Goal: Transaction & Acquisition: Book appointment/travel/reservation

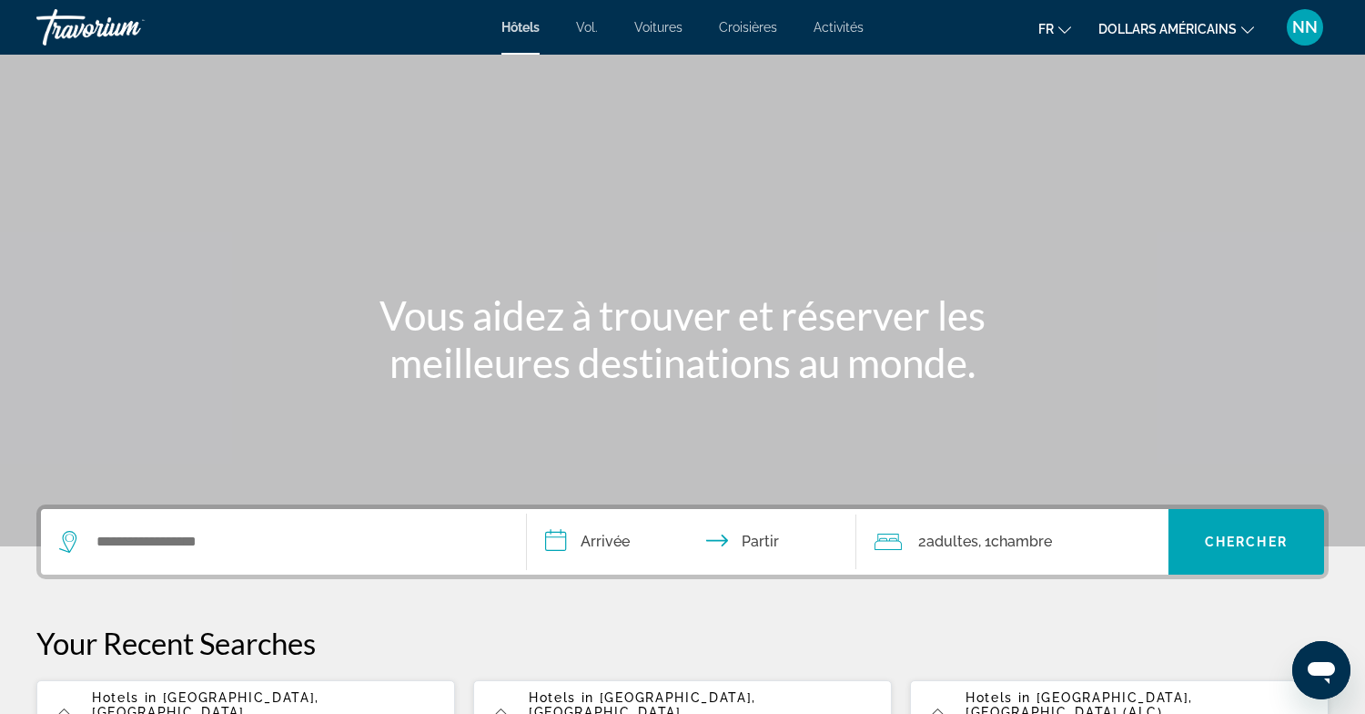
click at [214, 523] on div "Widget de recherche" at bounding box center [283, 542] width 449 height 66
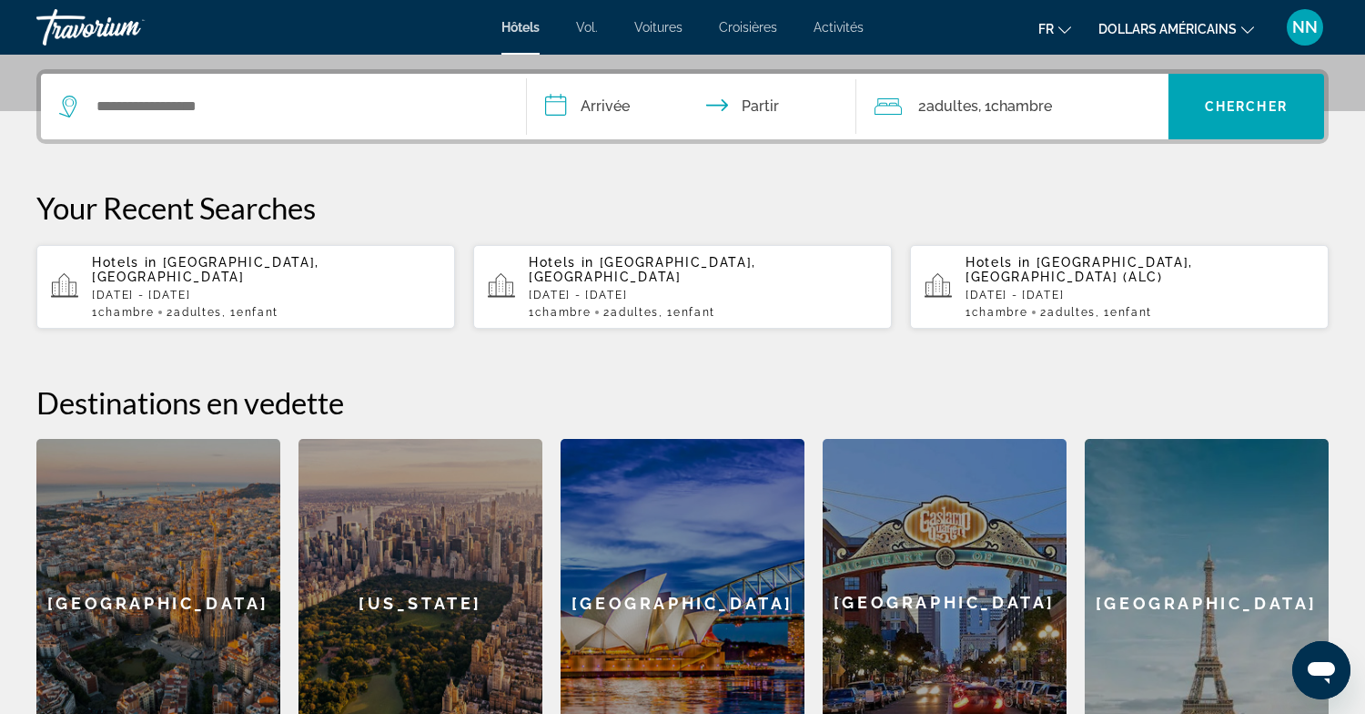
scroll to position [445, 0]
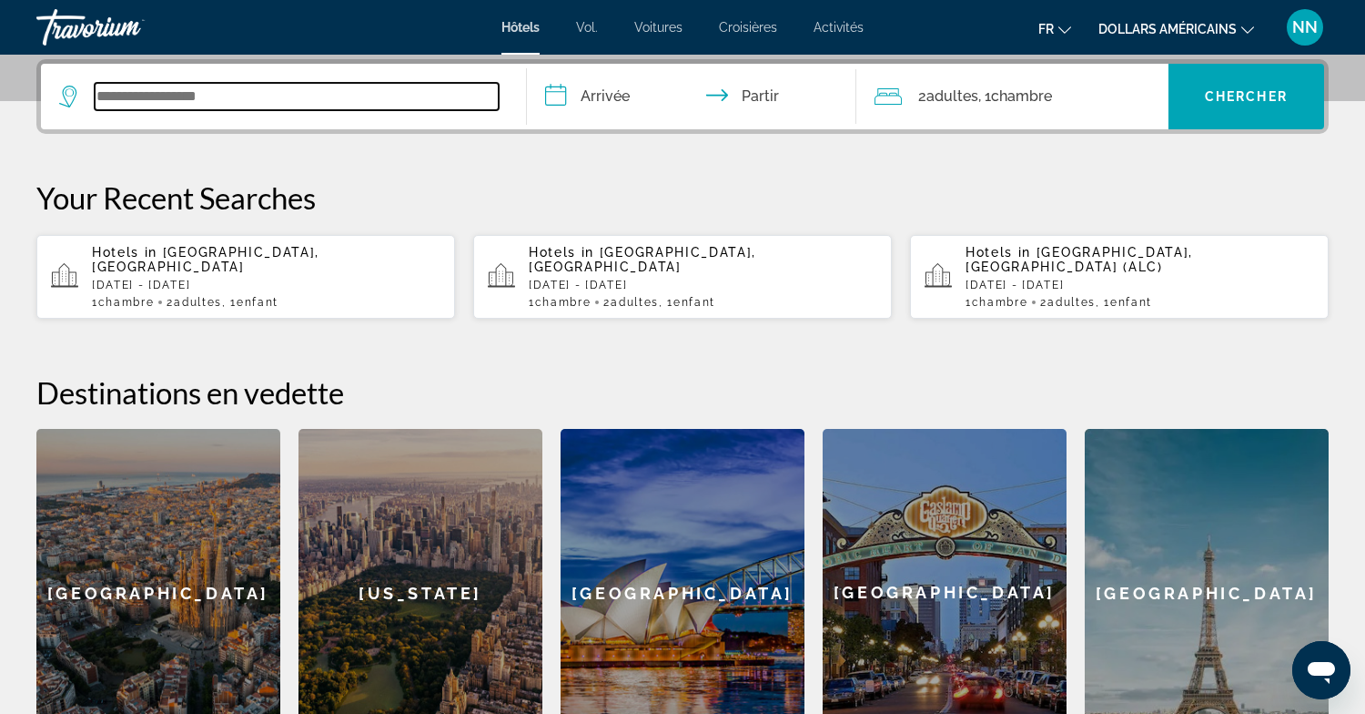
click at [140, 107] on input "Widget de recherche" at bounding box center [297, 96] width 404 height 27
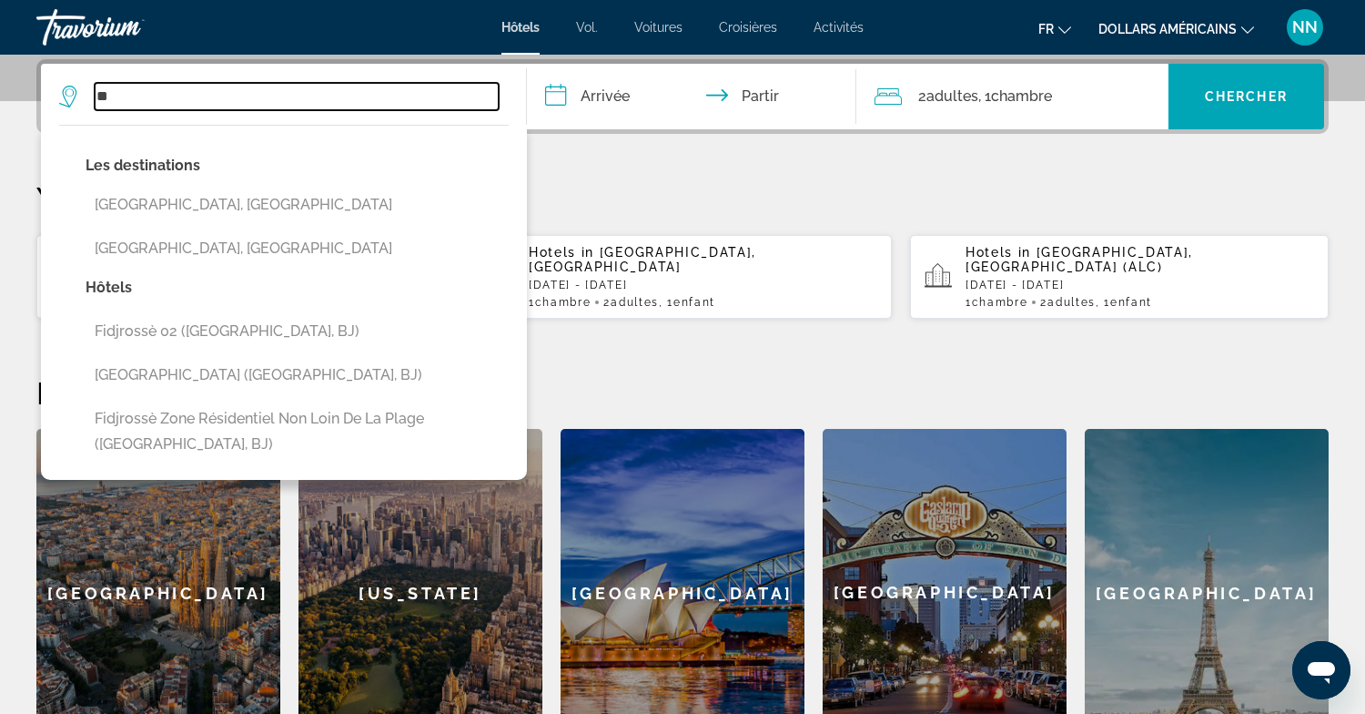
type input "*"
click at [113, 96] on input "Widget de recherche" at bounding box center [297, 96] width 404 height 27
click at [126, 101] on input "Widget de recherche" at bounding box center [297, 96] width 404 height 27
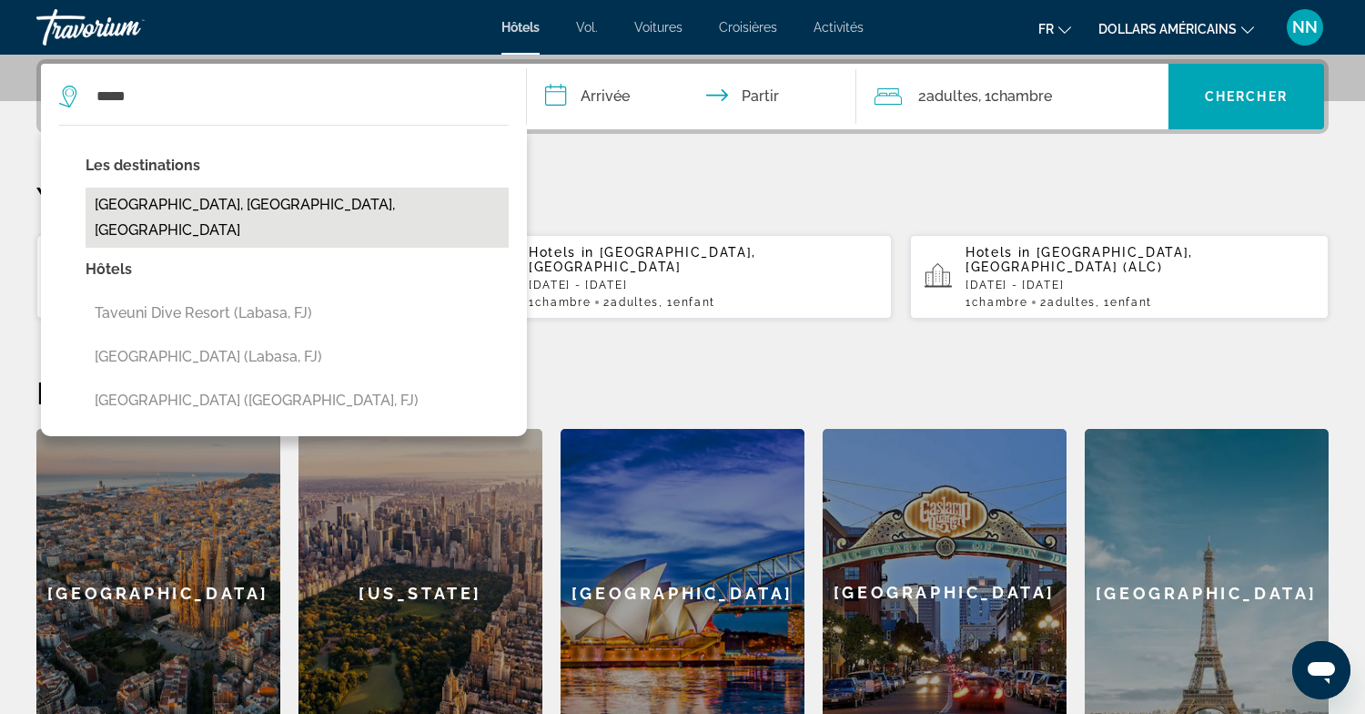
click at [158, 206] on button "[GEOGRAPHIC_DATA], [GEOGRAPHIC_DATA], [GEOGRAPHIC_DATA]" at bounding box center [297, 217] width 423 height 60
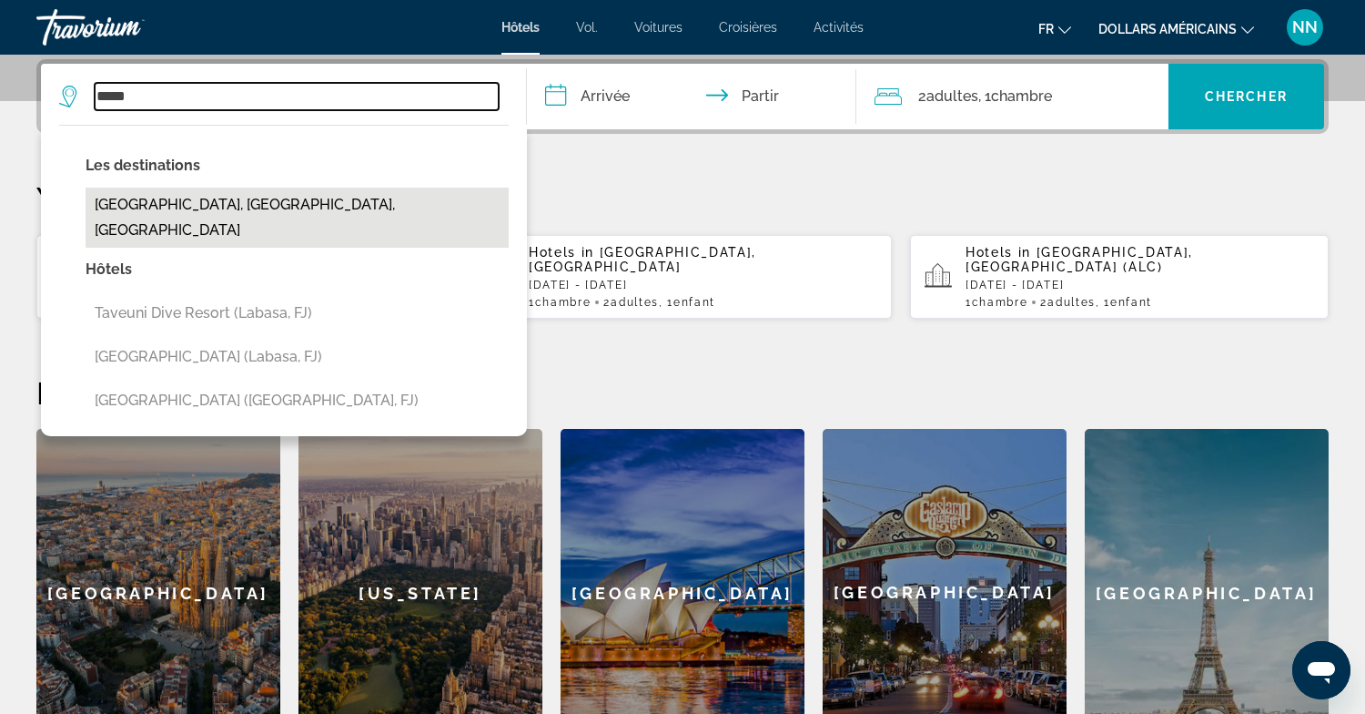
type input "**********"
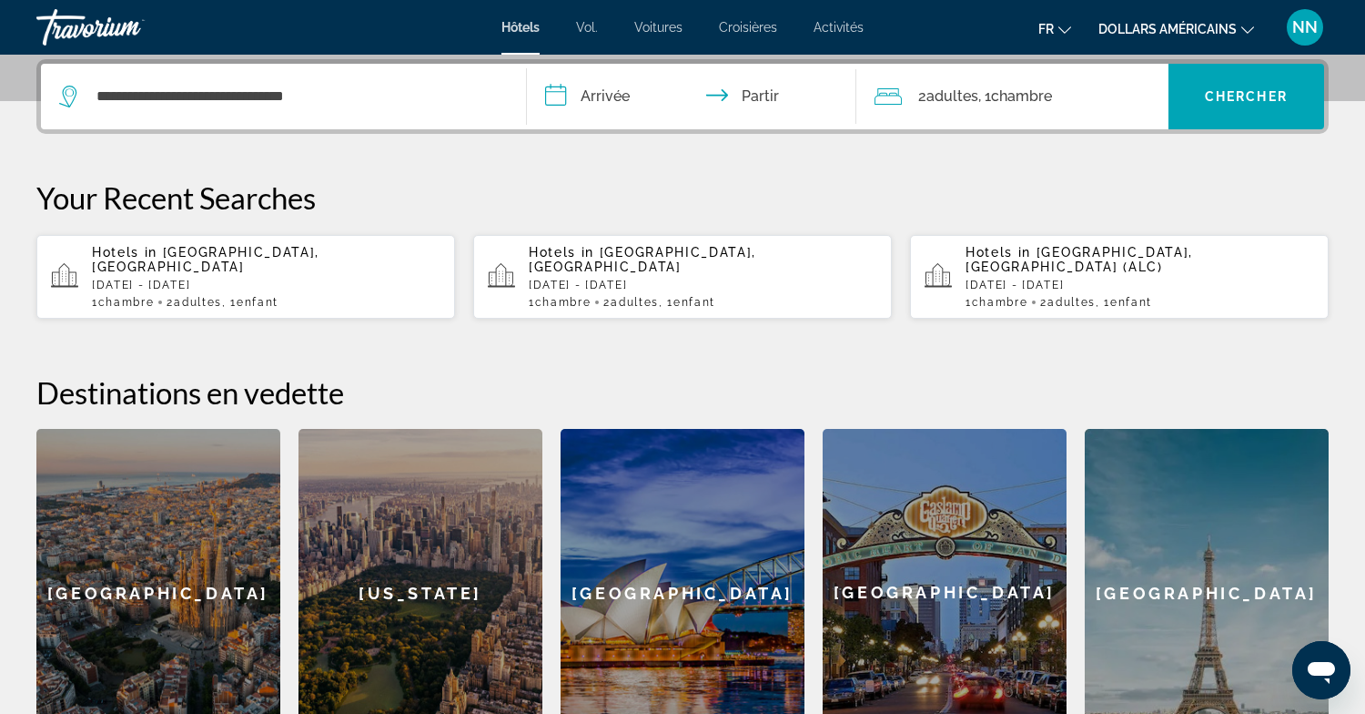
click at [602, 93] on input "**********" at bounding box center [696, 99] width 338 height 71
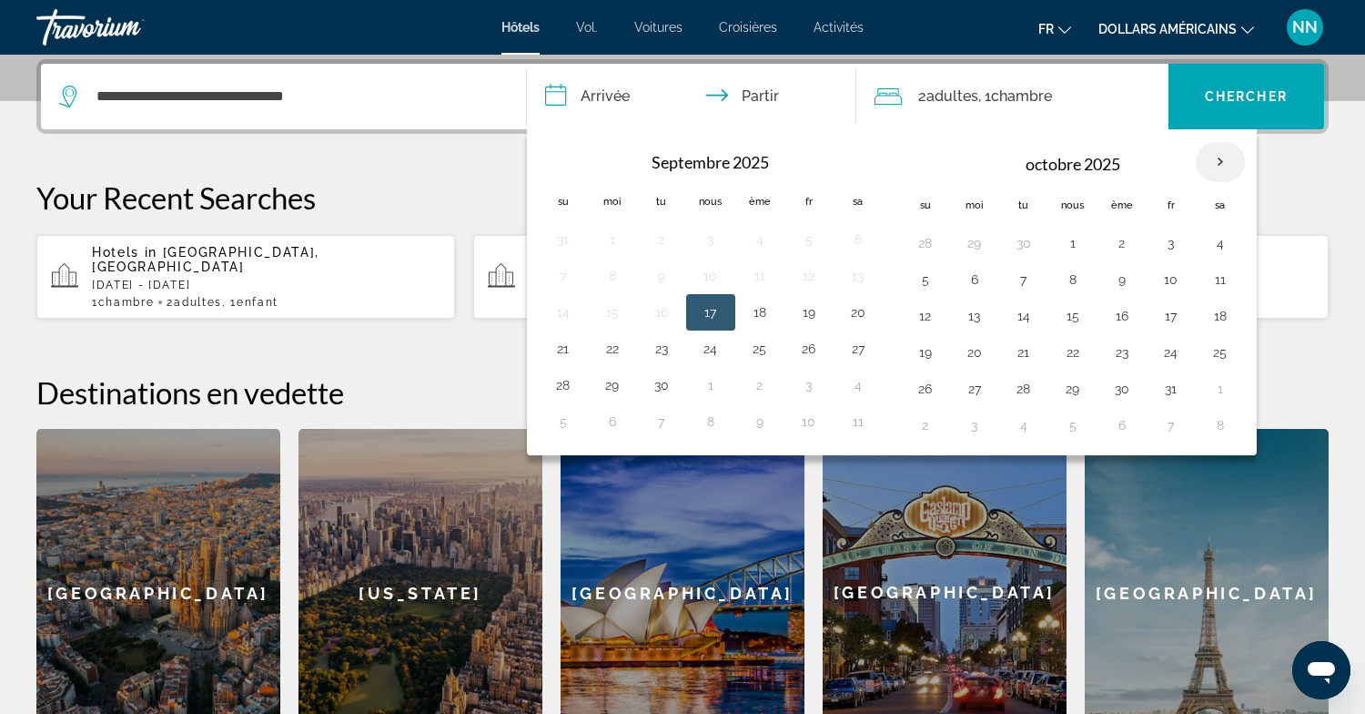
click at [1220, 156] on th "Mois prochain" at bounding box center [1220, 162] width 49 height 40
click at [1220, 157] on th "Mois prochain" at bounding box center [1220, 162] width 49 height 40
click at [1220, 273] on button "11" at bounding box center [1220, 279] width 29 height 25
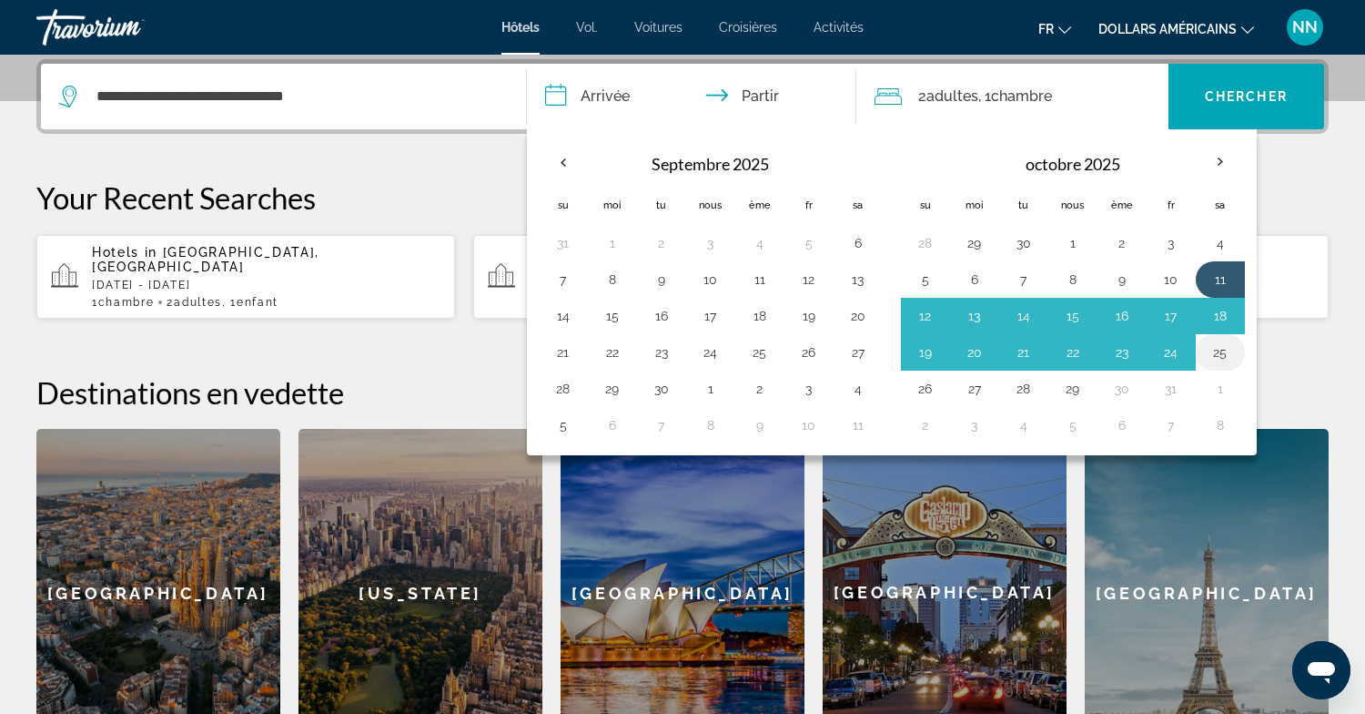
click at [1226, 349] on button "25" at bounding box center [1220, 351] width 29 height 25
type input "**********"
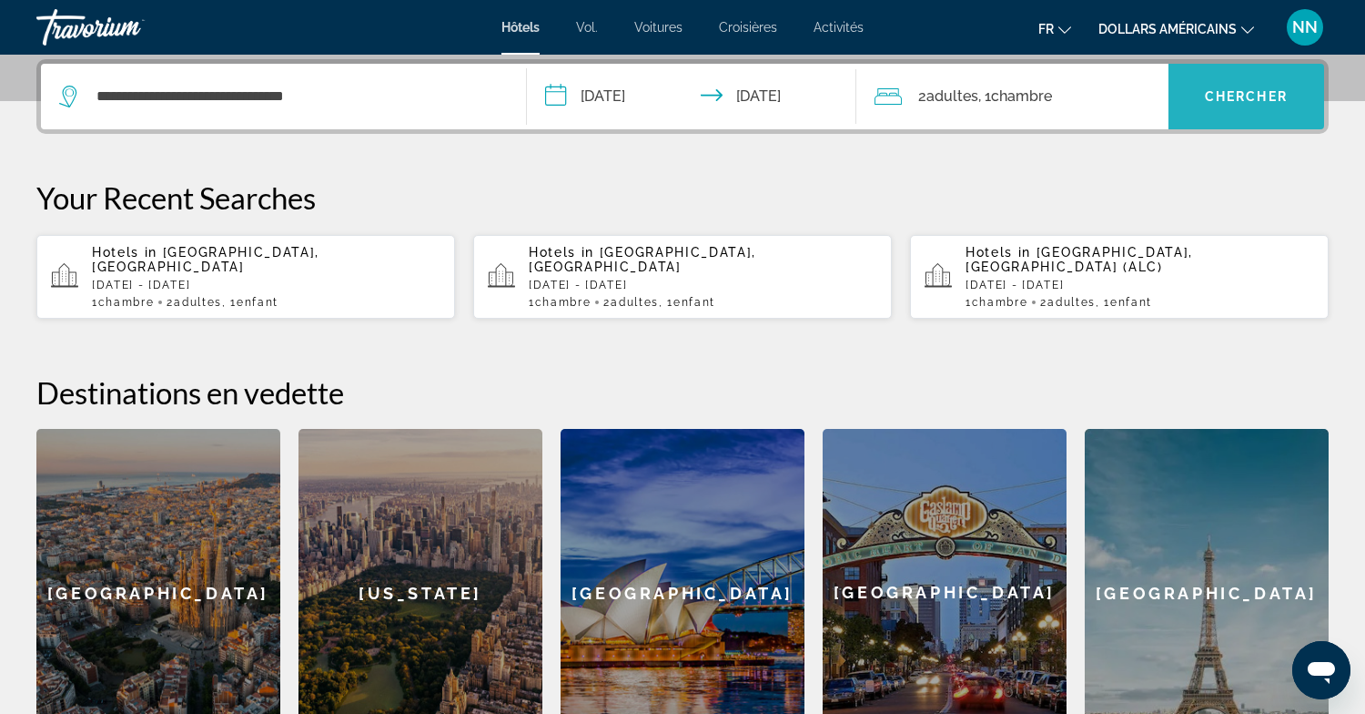
click at [1231, 95] on font "Chercher" at bounding box center [1246, 96] width 83 height 15
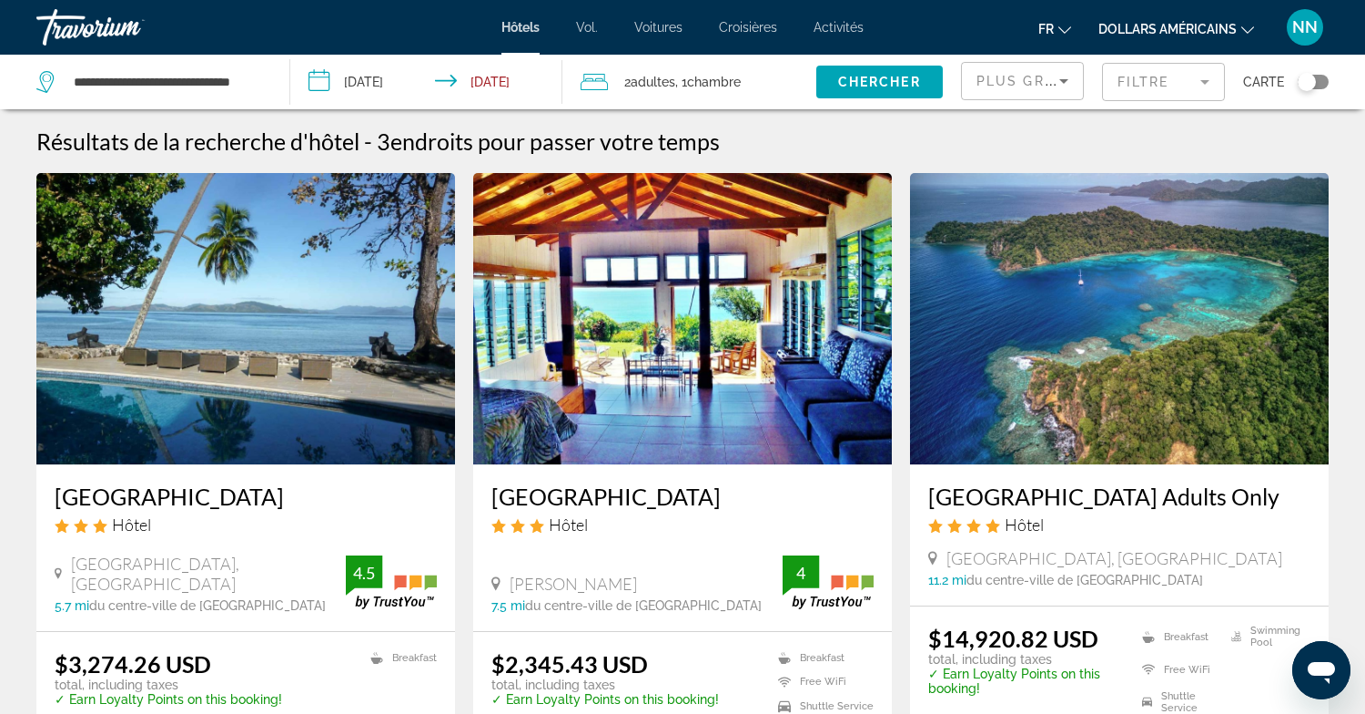
click at [1250, 25] on icon "Changer de devise" at bounding box center [1247, 30] width 13 height 13
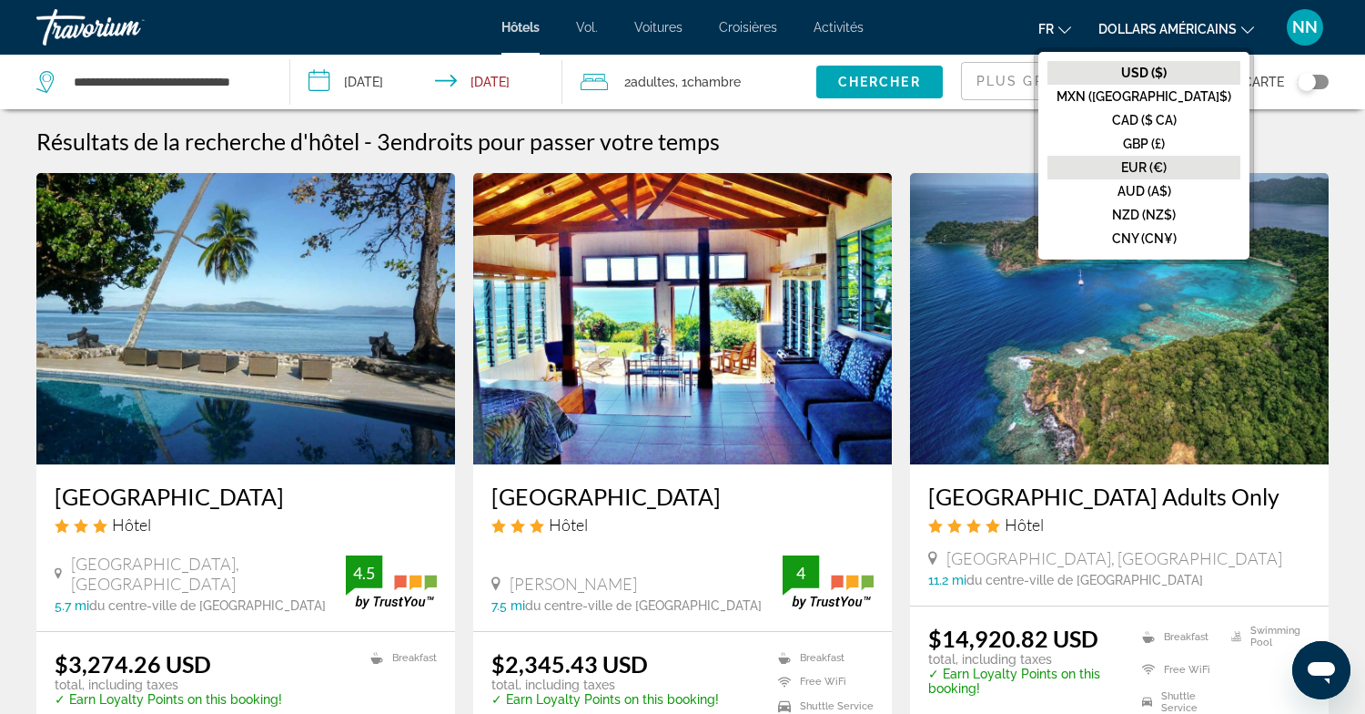
click at [1160, 160] on font "EUR (€)" at bounding box center [1144, 167] width 46 height 15
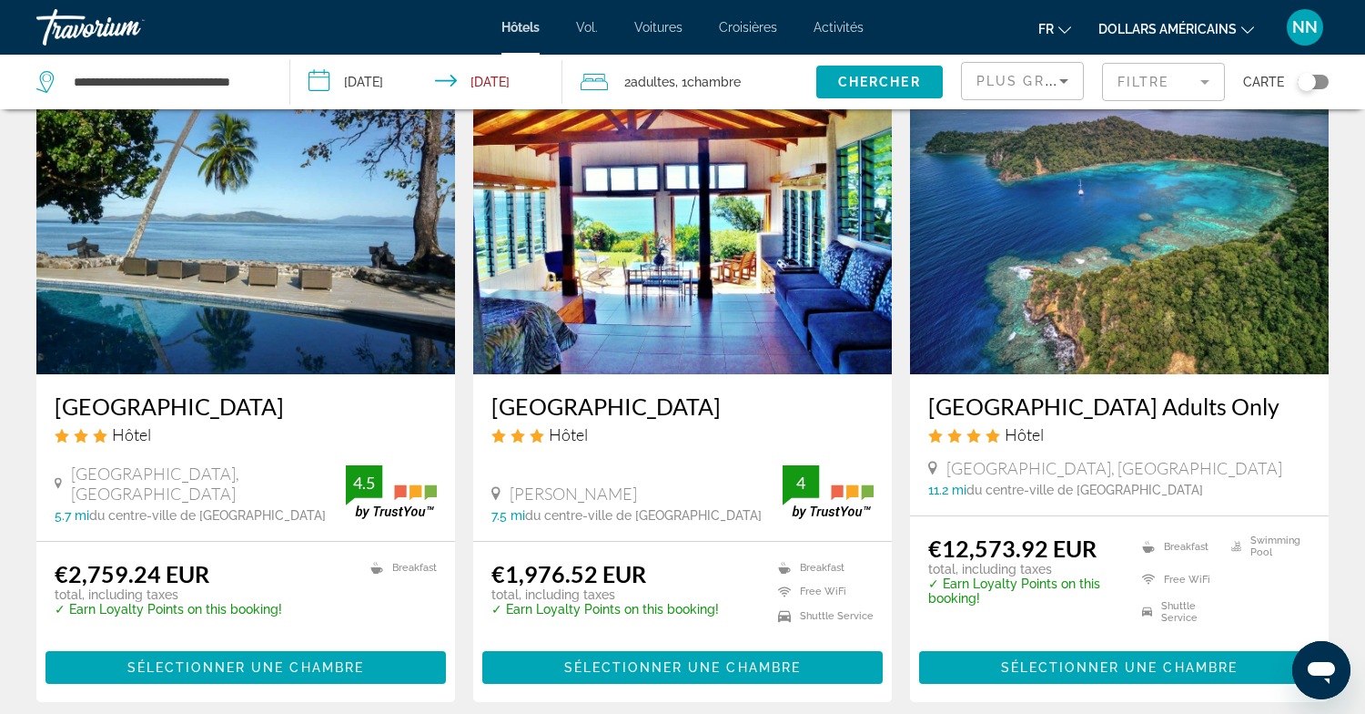
scroll to position [89, 0]
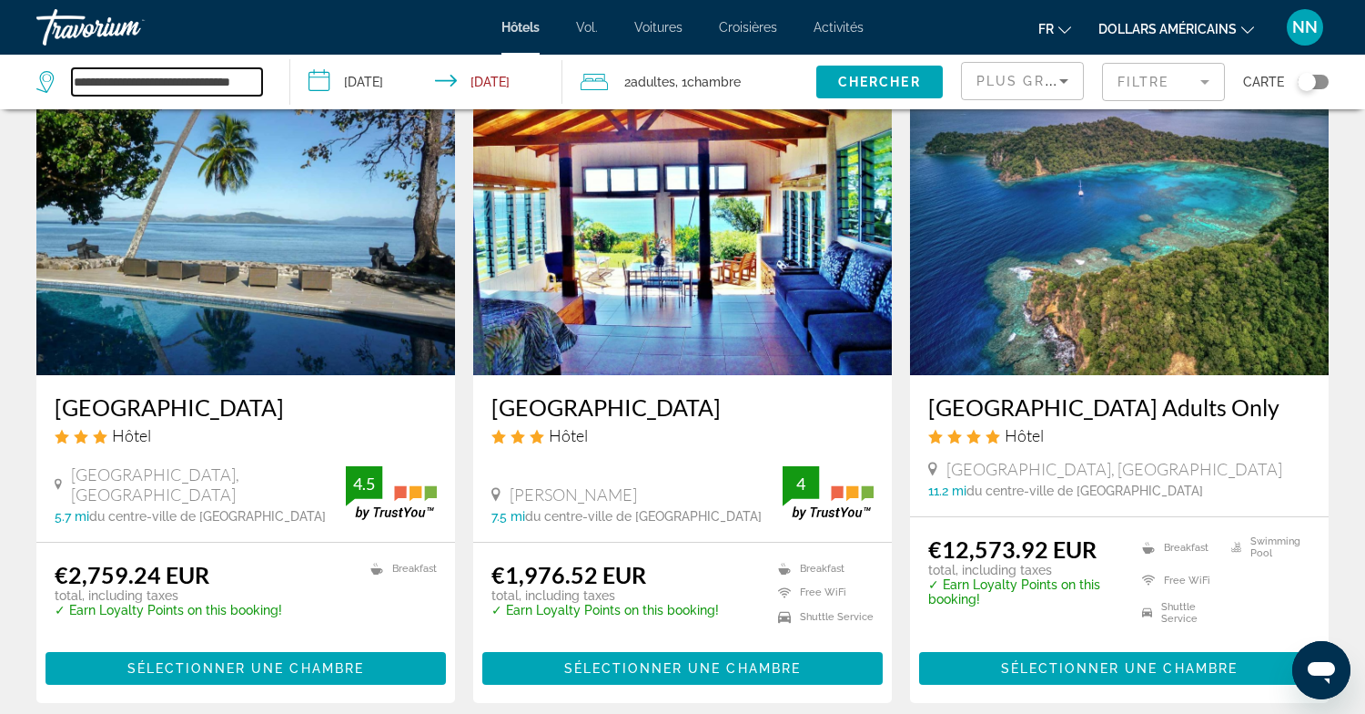
drag, startPoint x: 251, startPoint y: 78, endPoint x: 44, endPoint y: 76, distance: 207.5
click at [44, 77] on div "**********" at bounding box center [149, 81] width 226 height 27
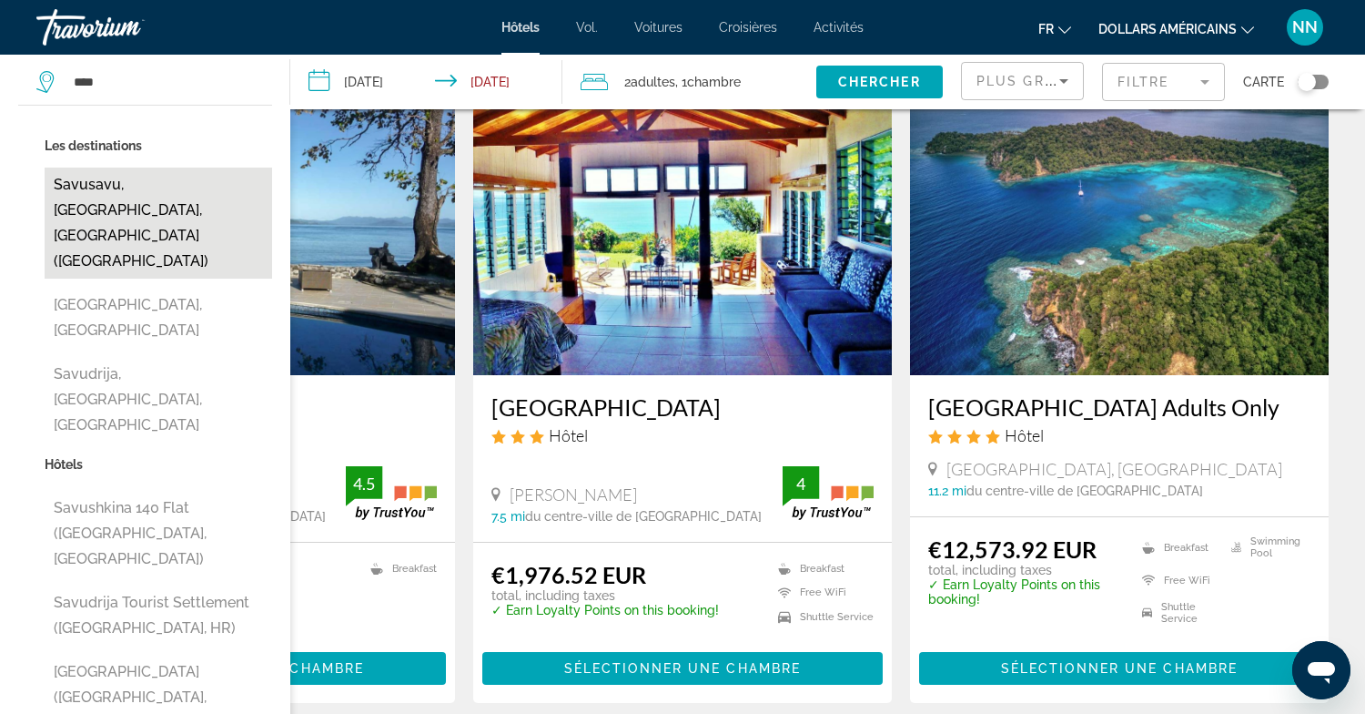
click at [95, 186] on button "Savusavu, [GEOGRAPHIC_DATA], [GEOGRAPHIC_DATA] ([GEOGRAPHIC_DATA])" at bounding box center [159, 222] width 228 height 111
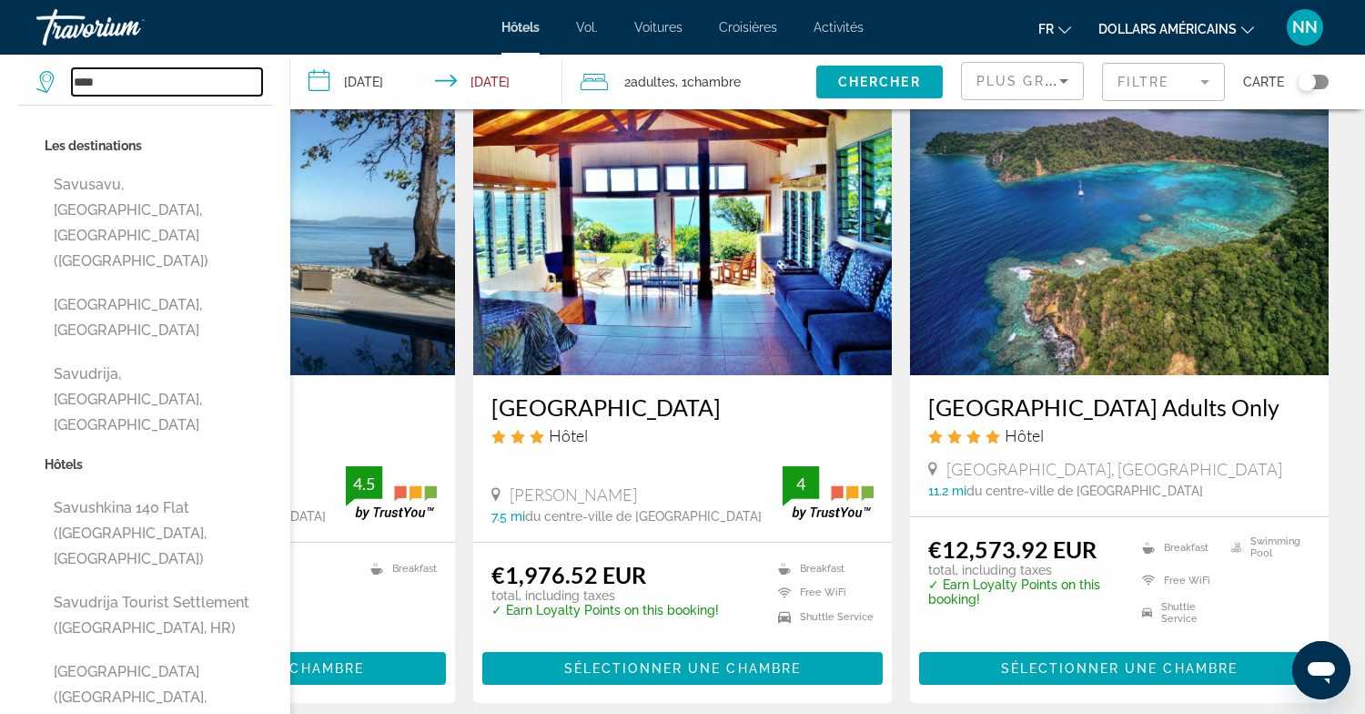
type input "**********"
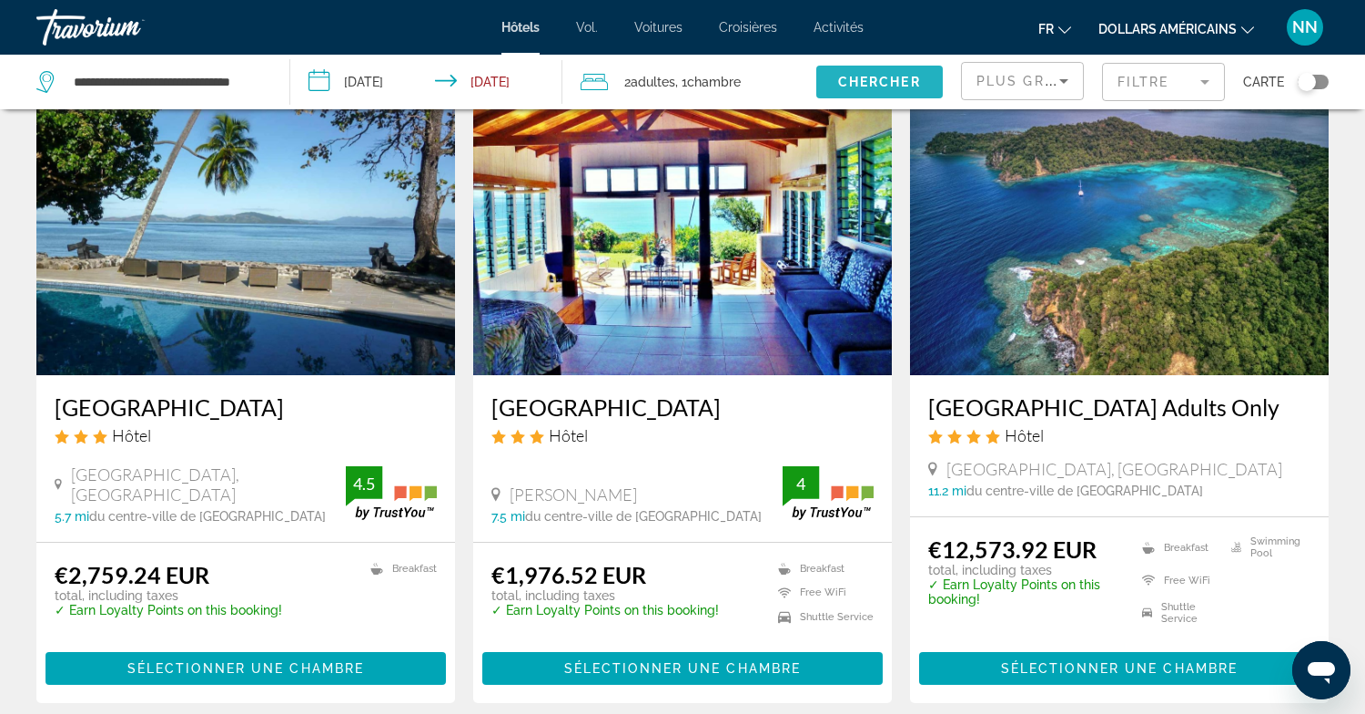
click at [878, 75] on span "Chercher" at bounding box center [879, 82] width 83 height 15
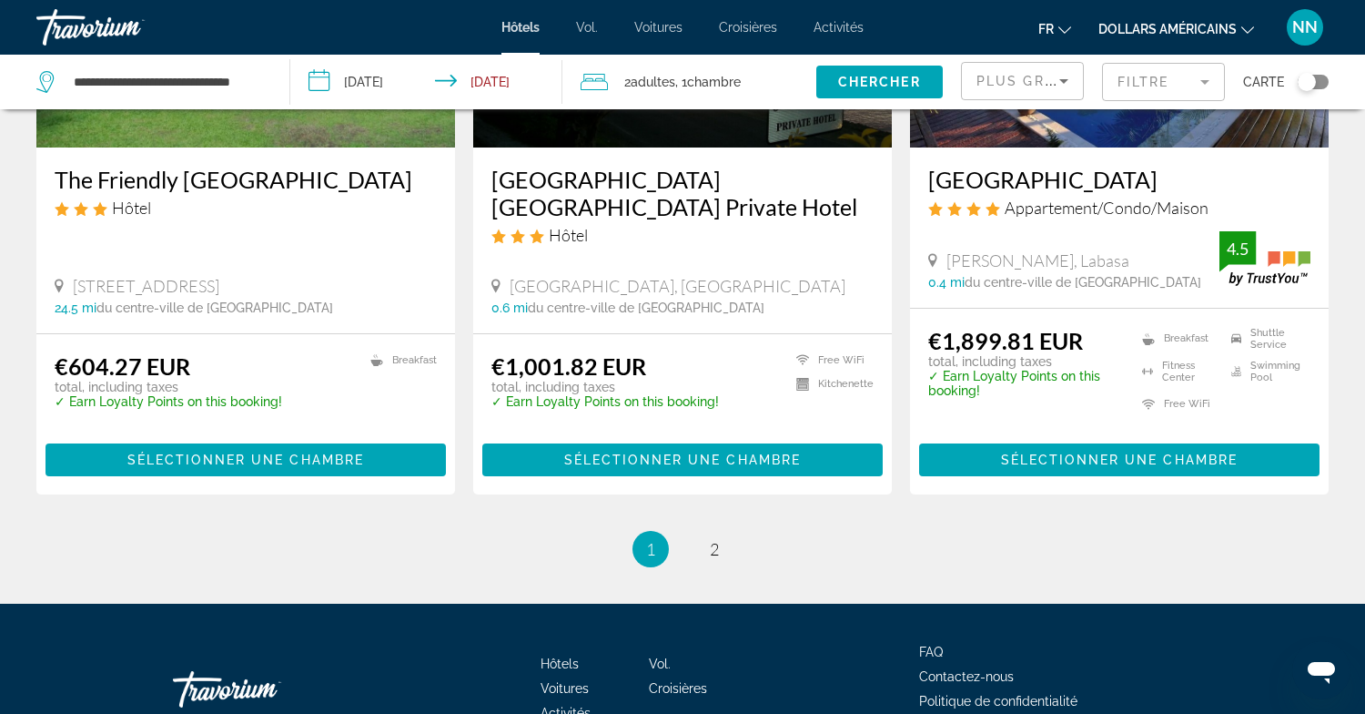
scroll to position [2347, 0]
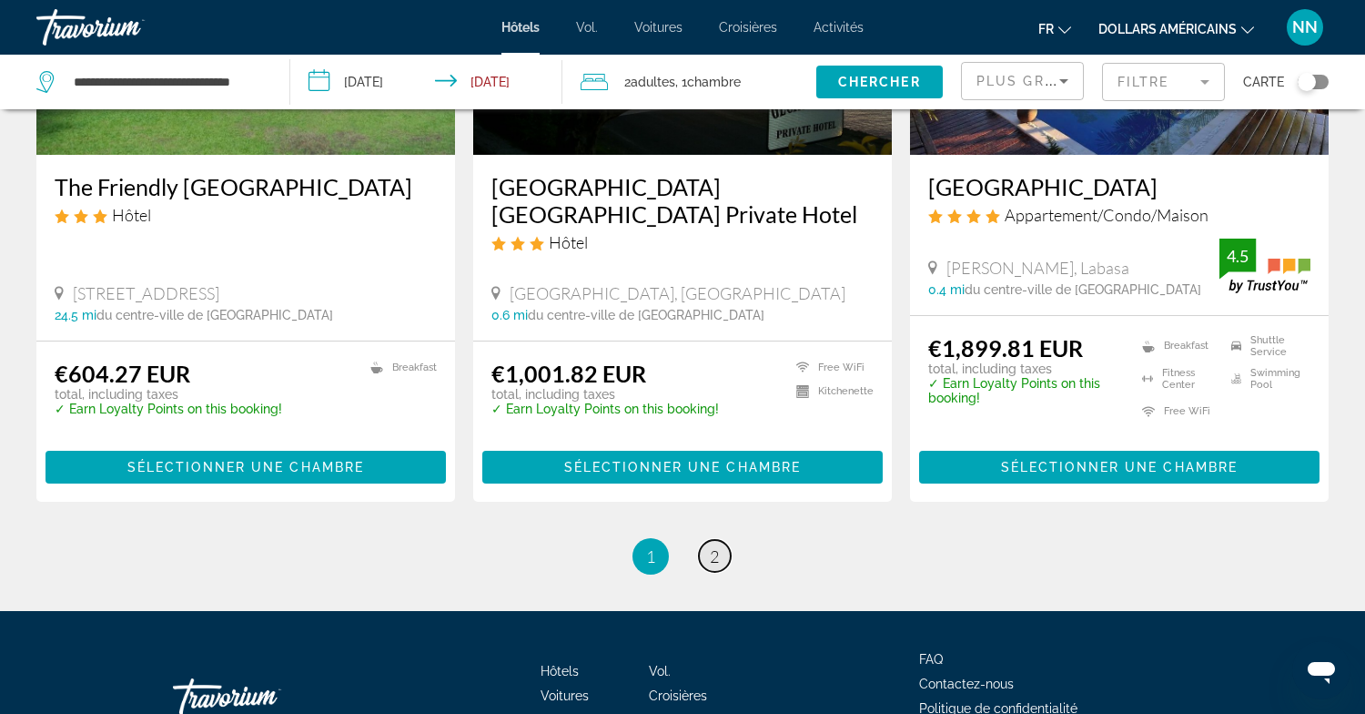
click at [712, 546] on span "2" at bounding box center [714, 556] width 9 height 20
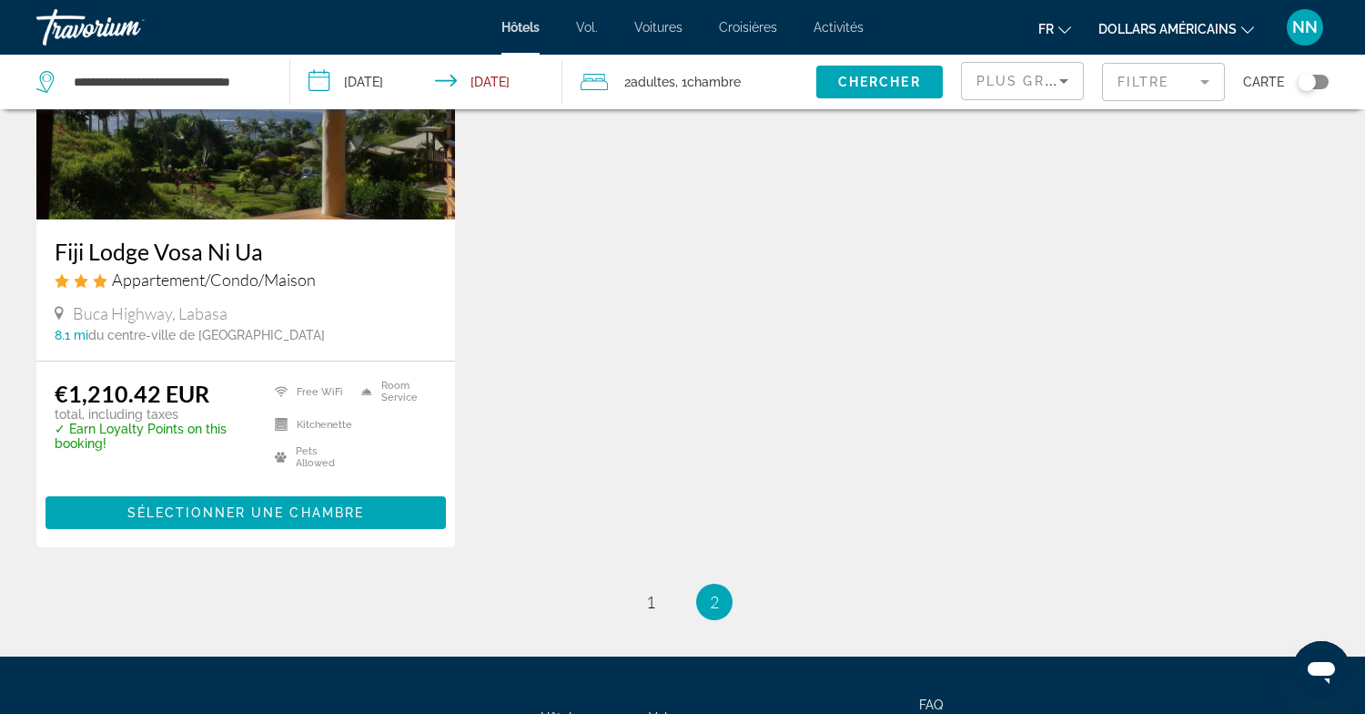
scroll to position [247, 0]
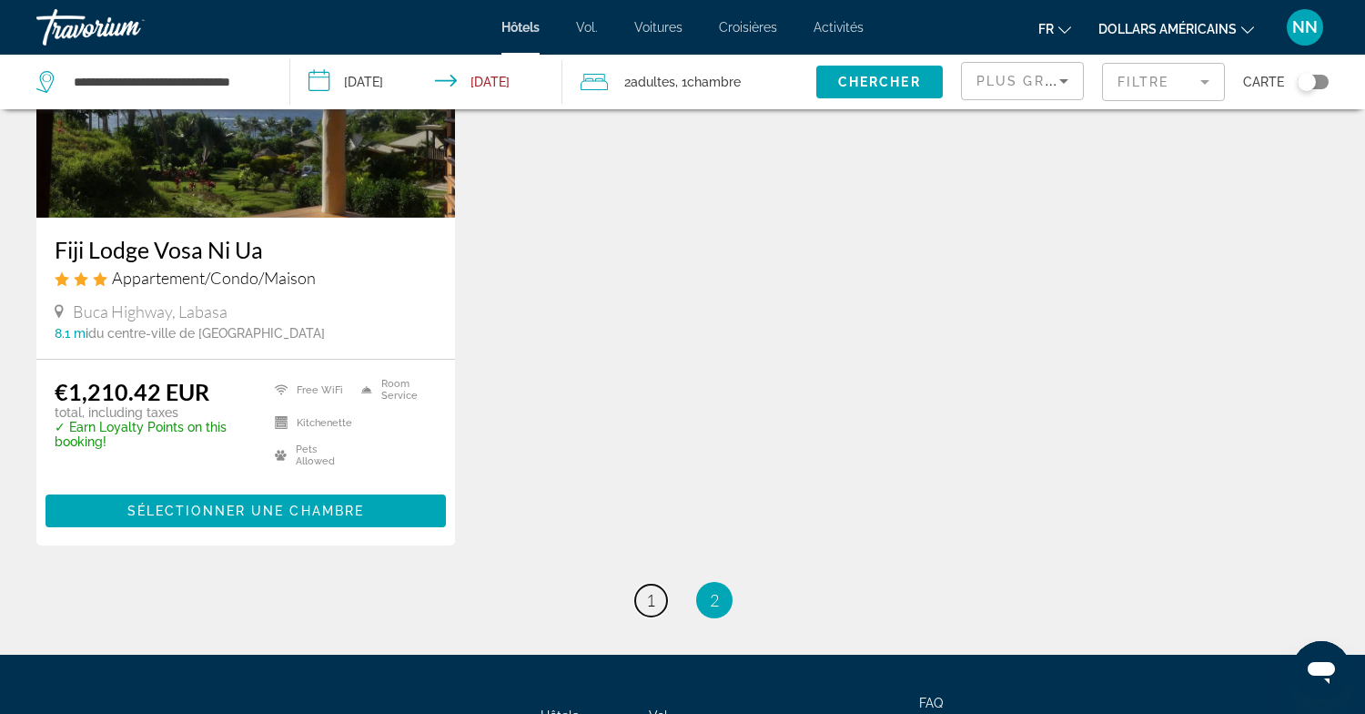
click at [650, 600] on span "1" at bounding box center [650, 600] width 9 height 20
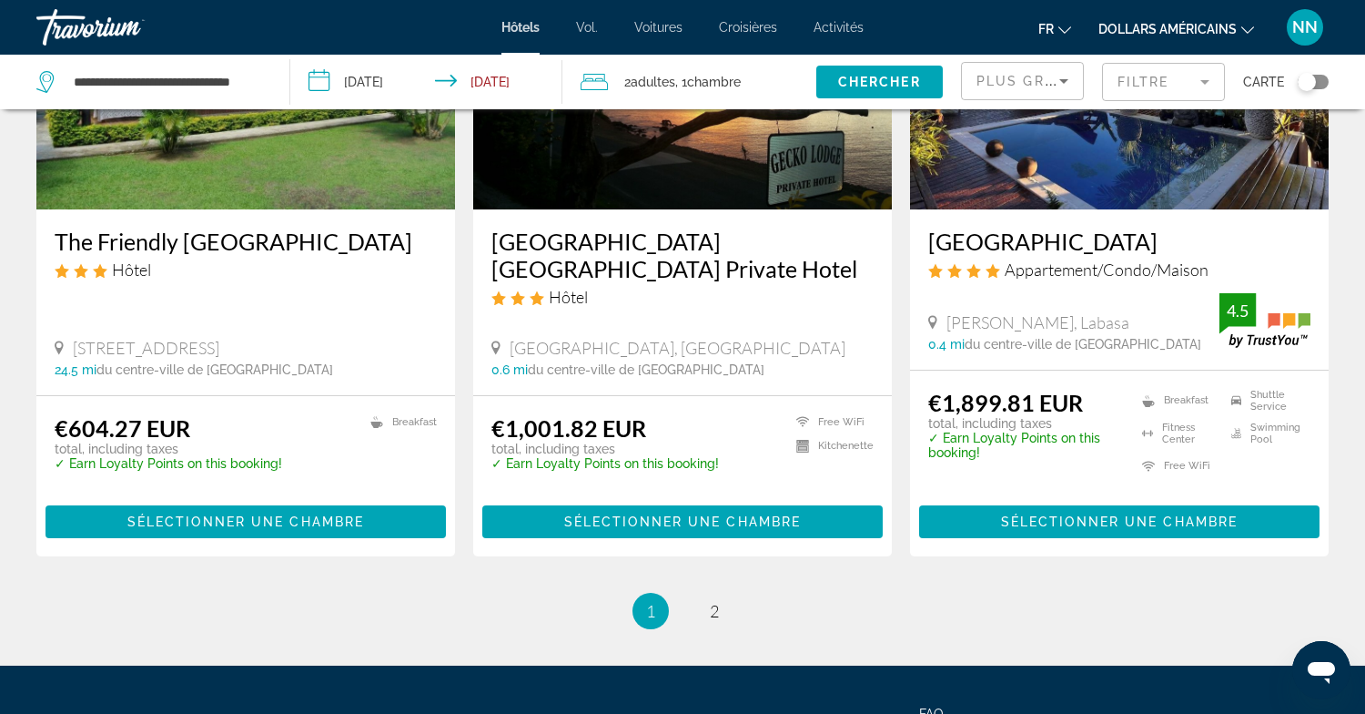
scroll to position [2294, 0]
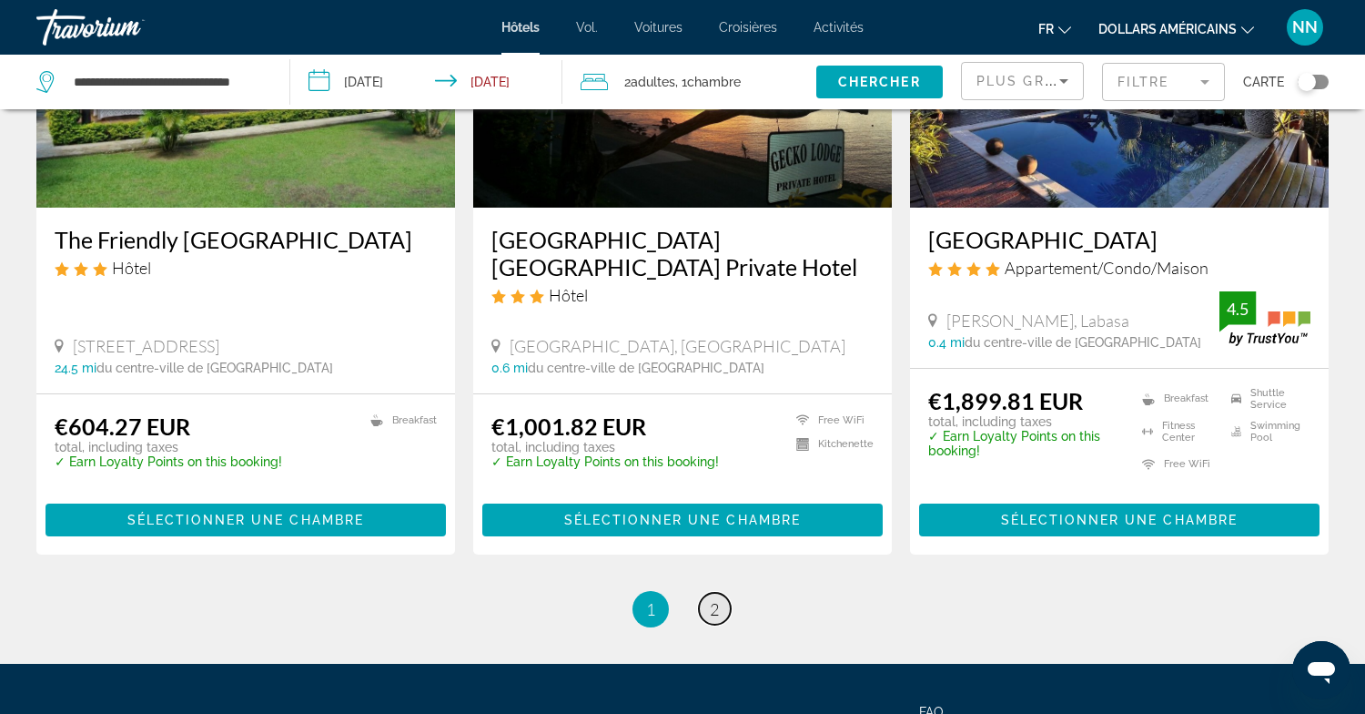
click at [720, 592] on link "page 2" at bounding box center [715, 608] width 32 height 32
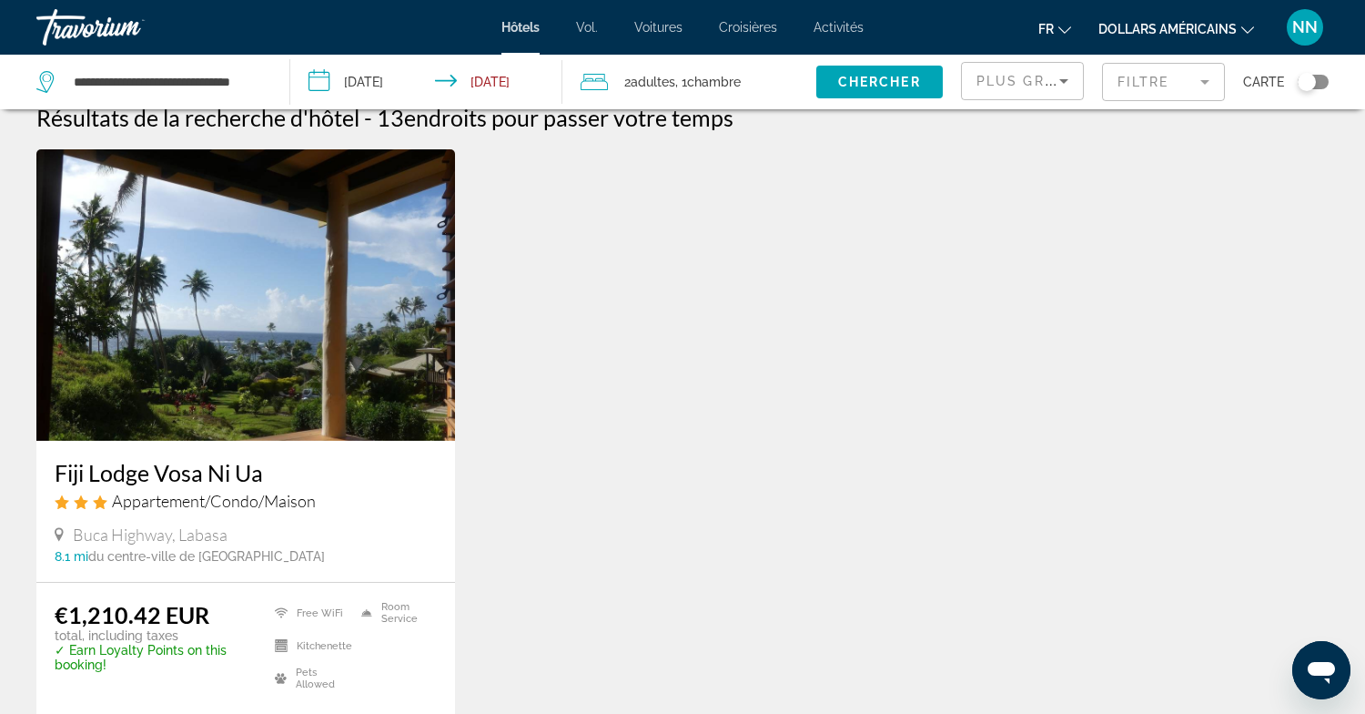
scroll to position [23, 0]
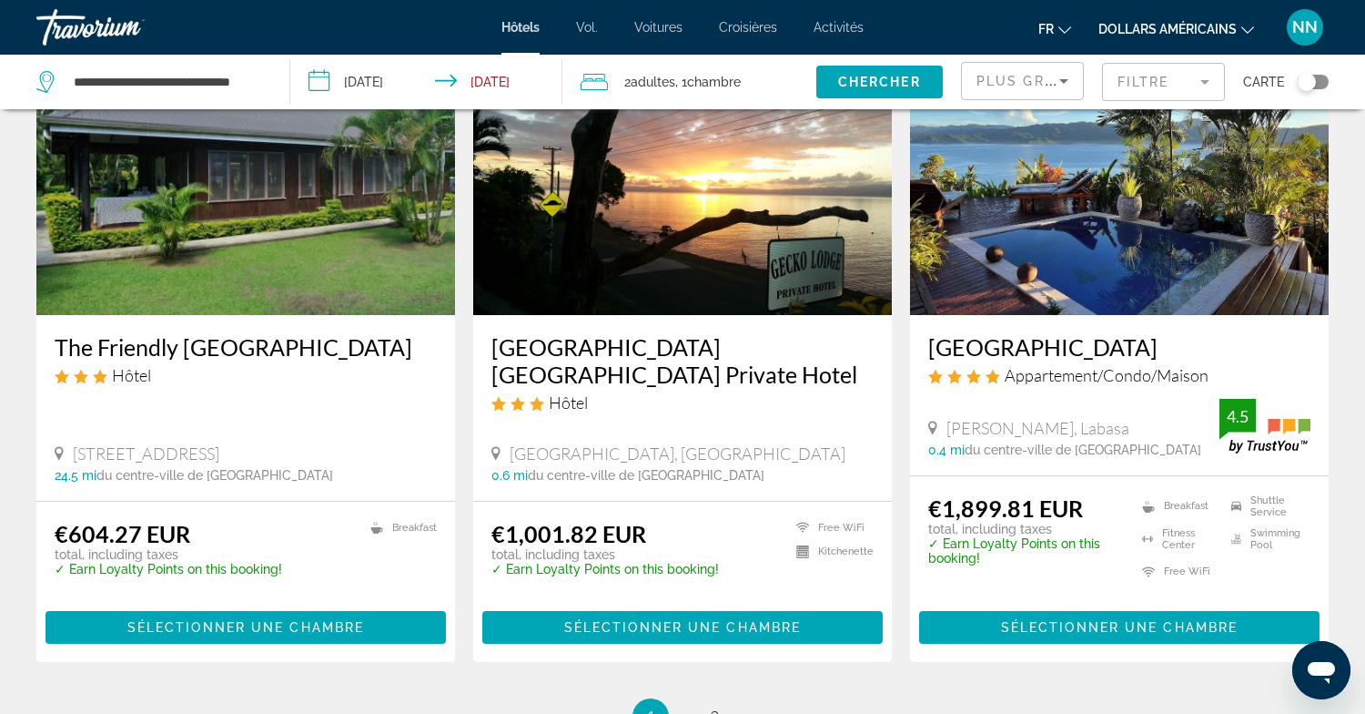
scroll to position [2189, 0]
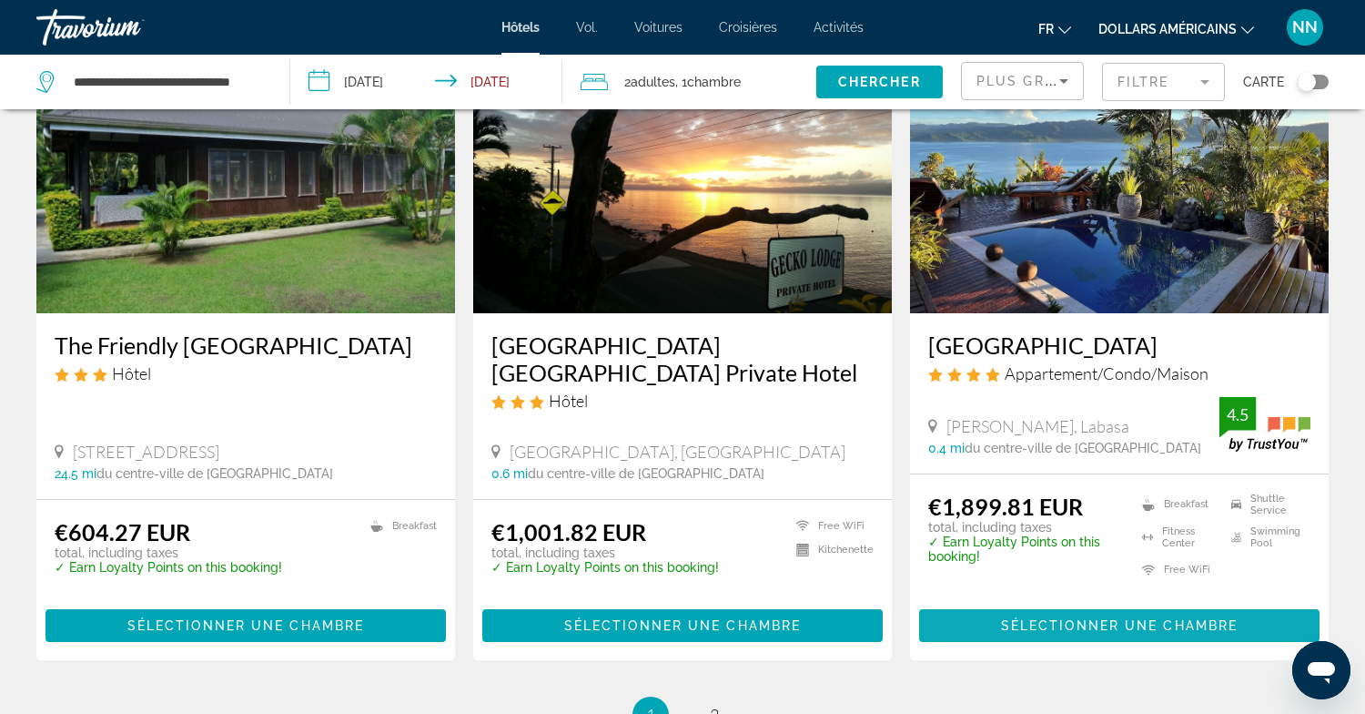
click at [1077, 618] on span "Sélectionner une chambre" at bounding box center [1119, 625] width 237 height 15
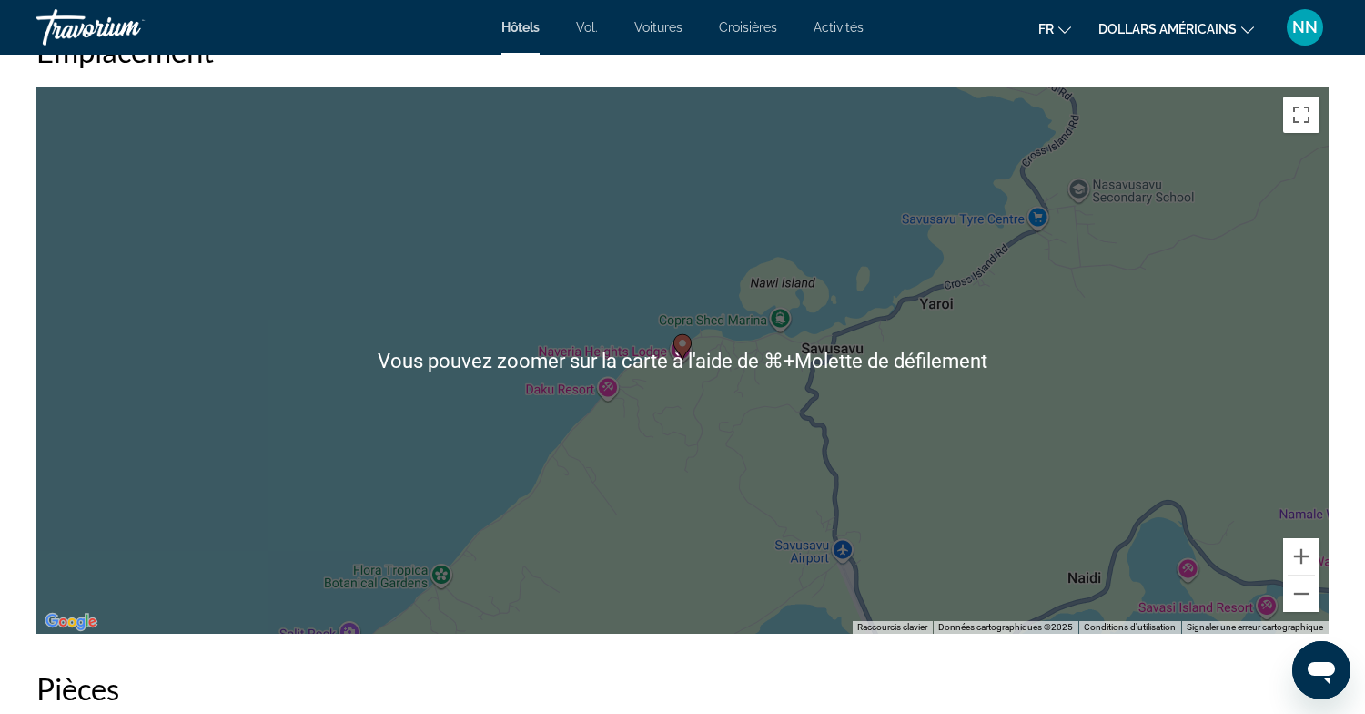
scroll to position [1748, 0]
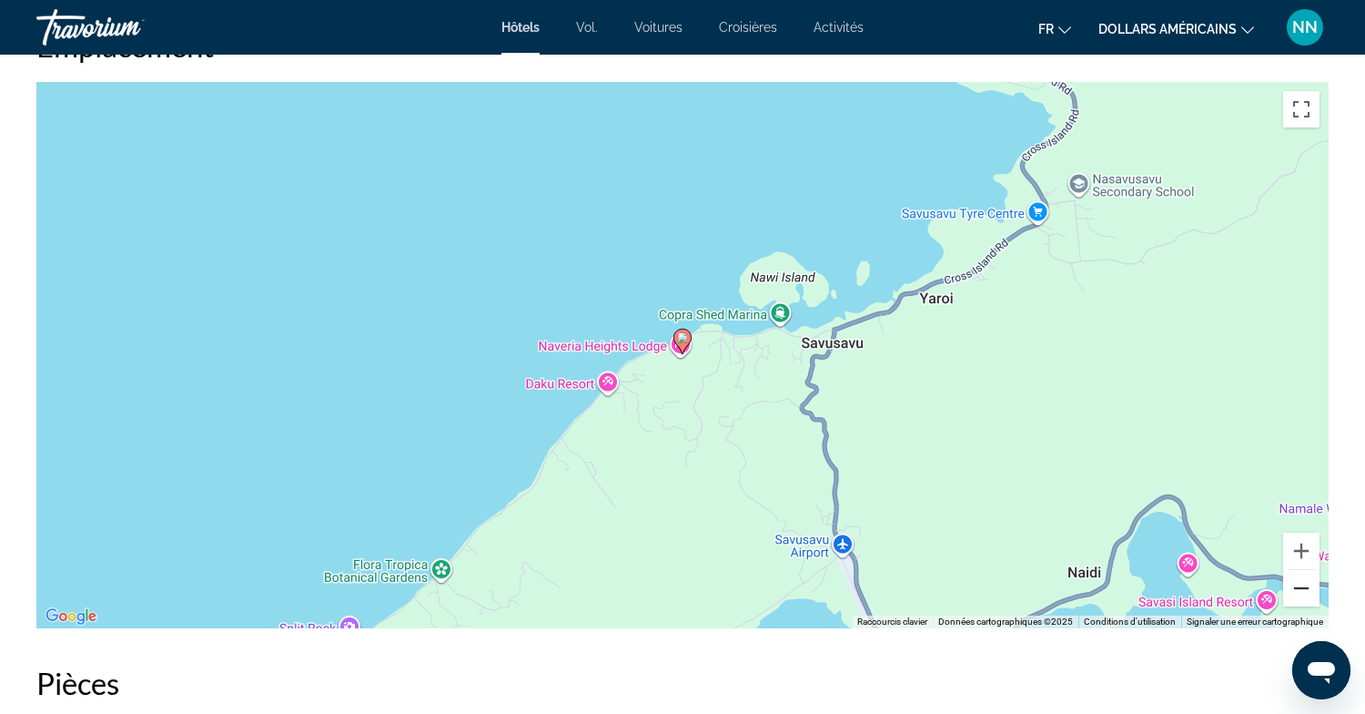
click at [1304, 585] on button "Zoom arrière" at bounding box center [1301, 588] width 36 height 36
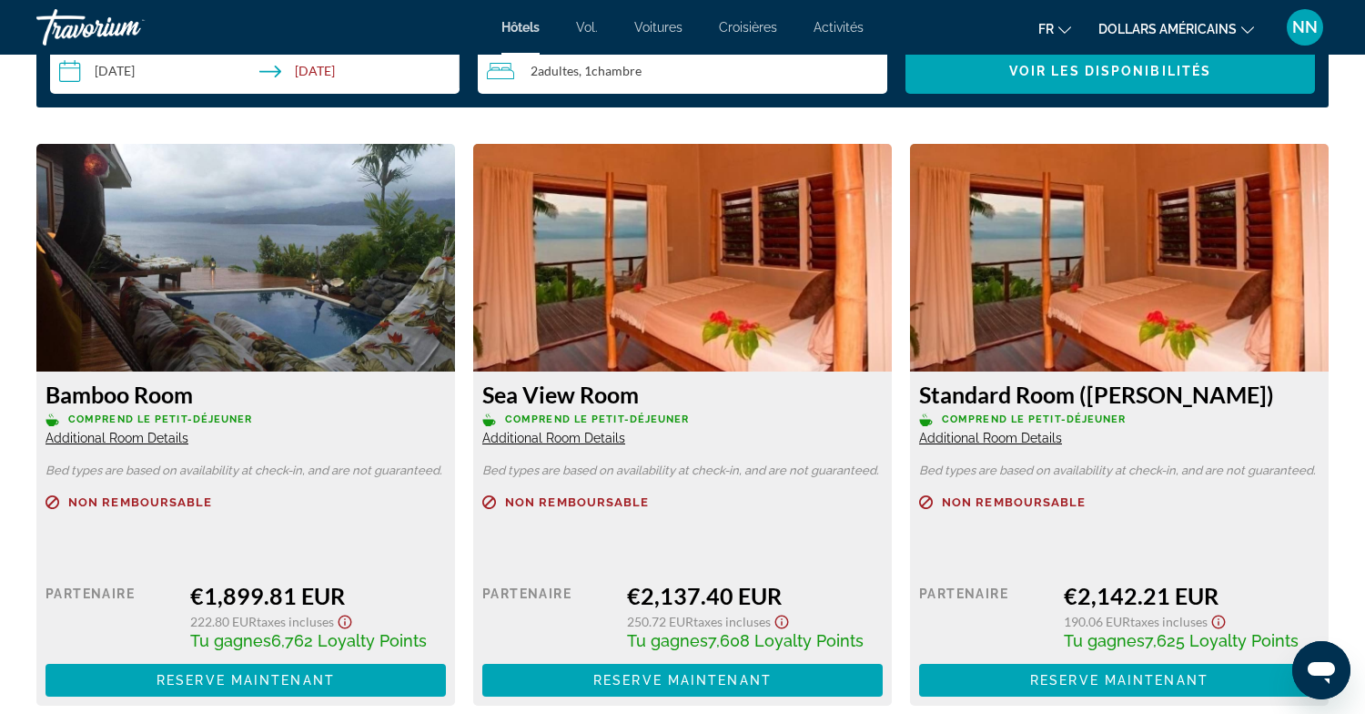
scroll to position [2434, 0]
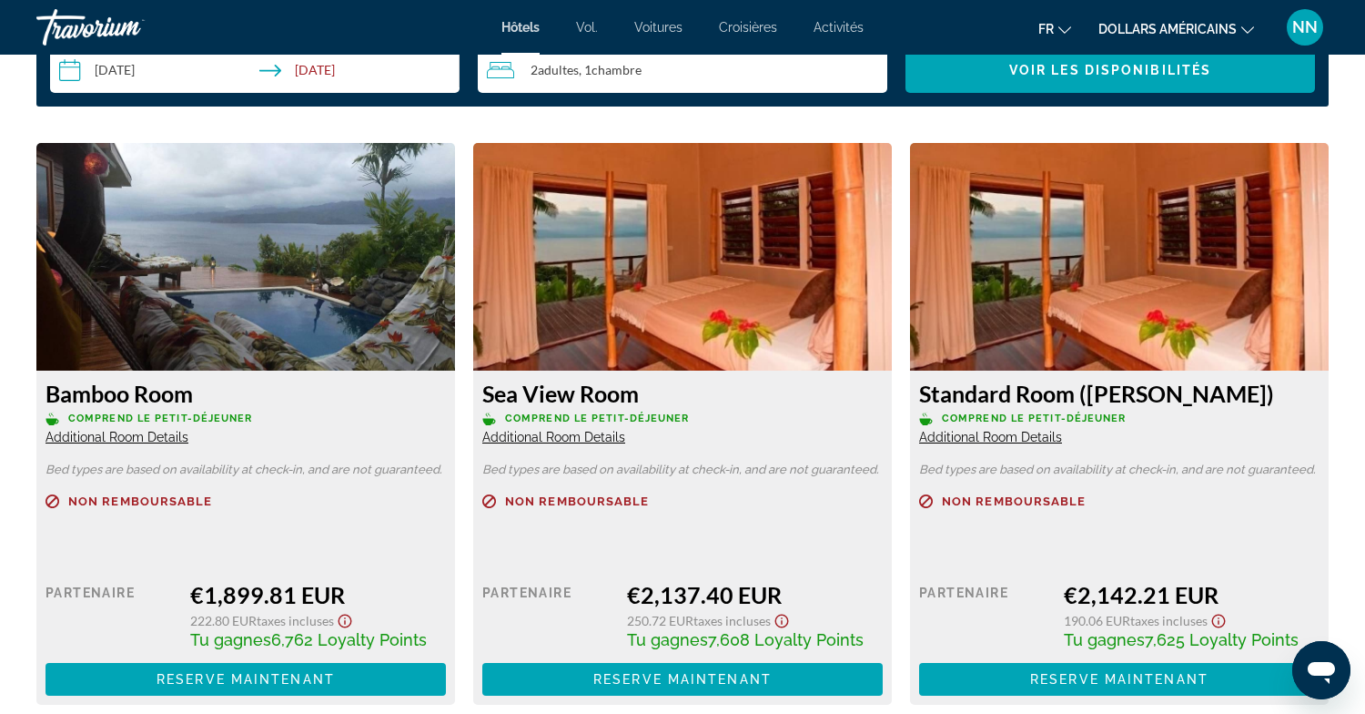
click at [93, 435] on span "Additional Room Details" at bounding box center [117, 437] width 143 height 15
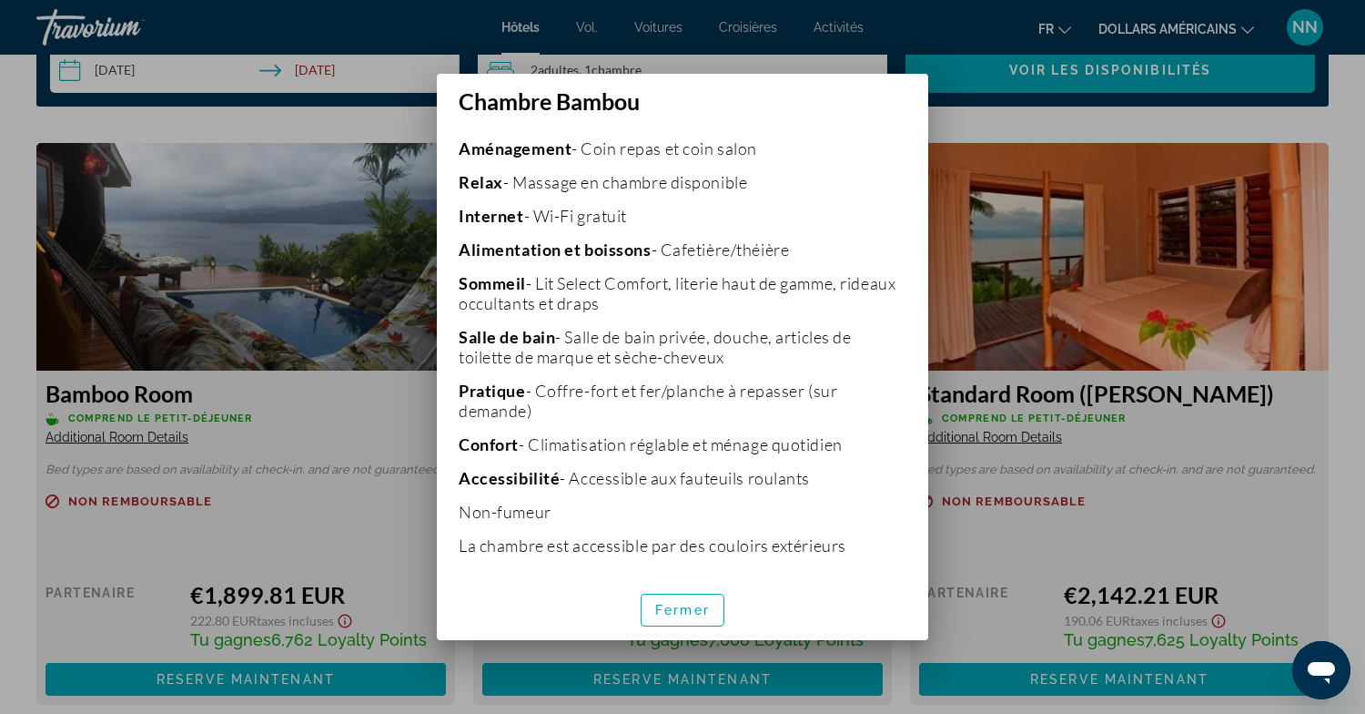
scroll to position [499, 0]
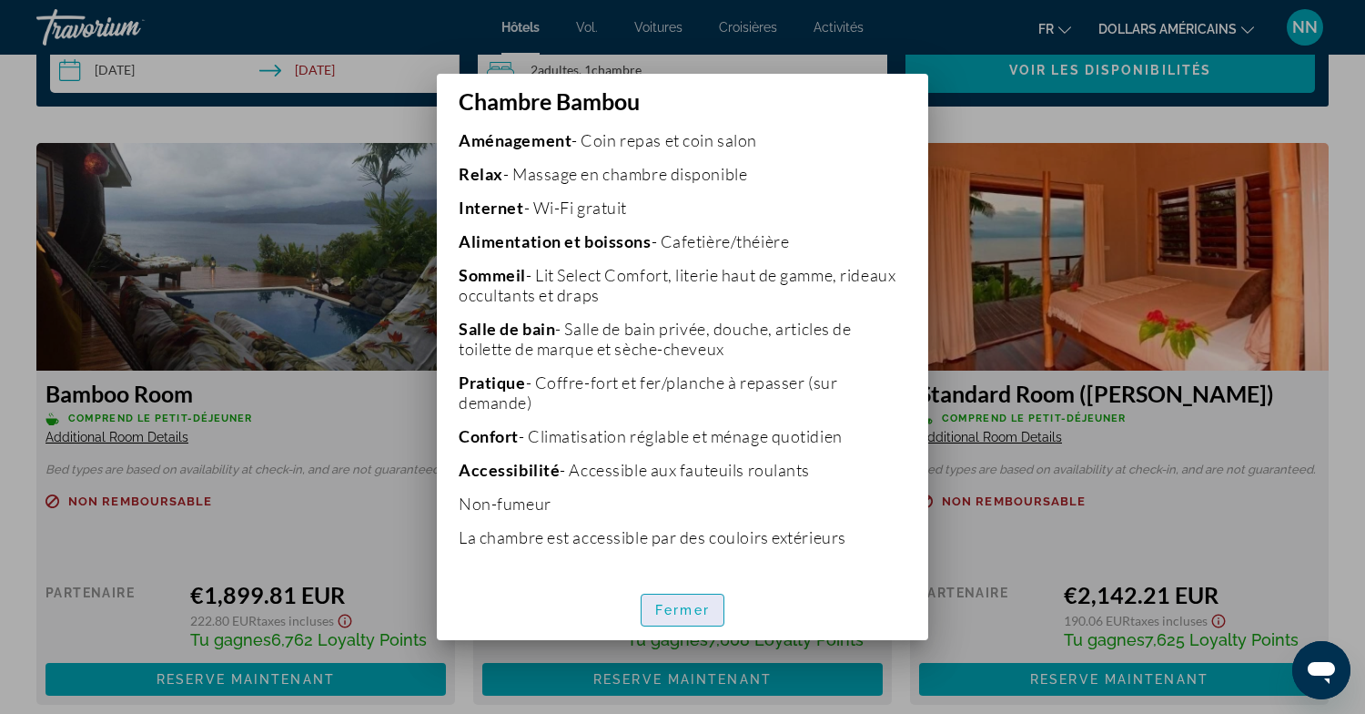
click at [693, 609] on font "Fermer" at bounding box center [682, 609] width 55 height 15
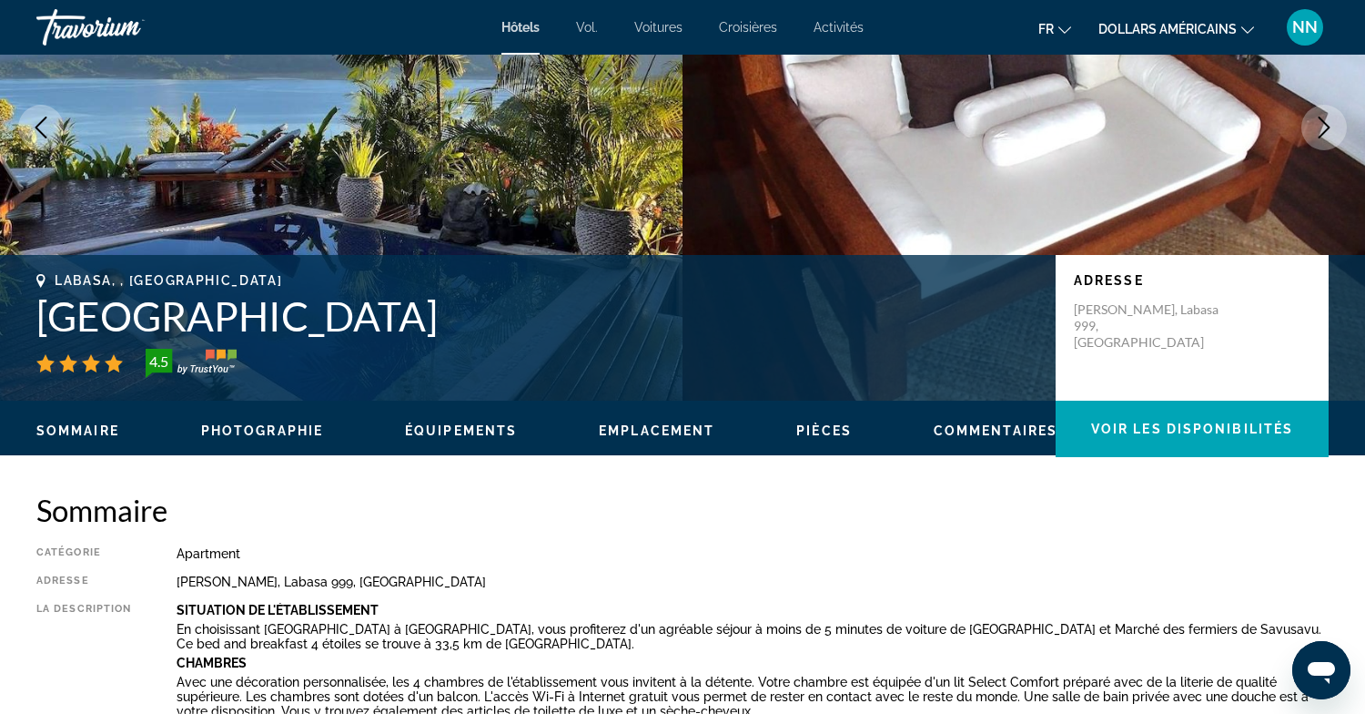
scroll to position [198, 0]
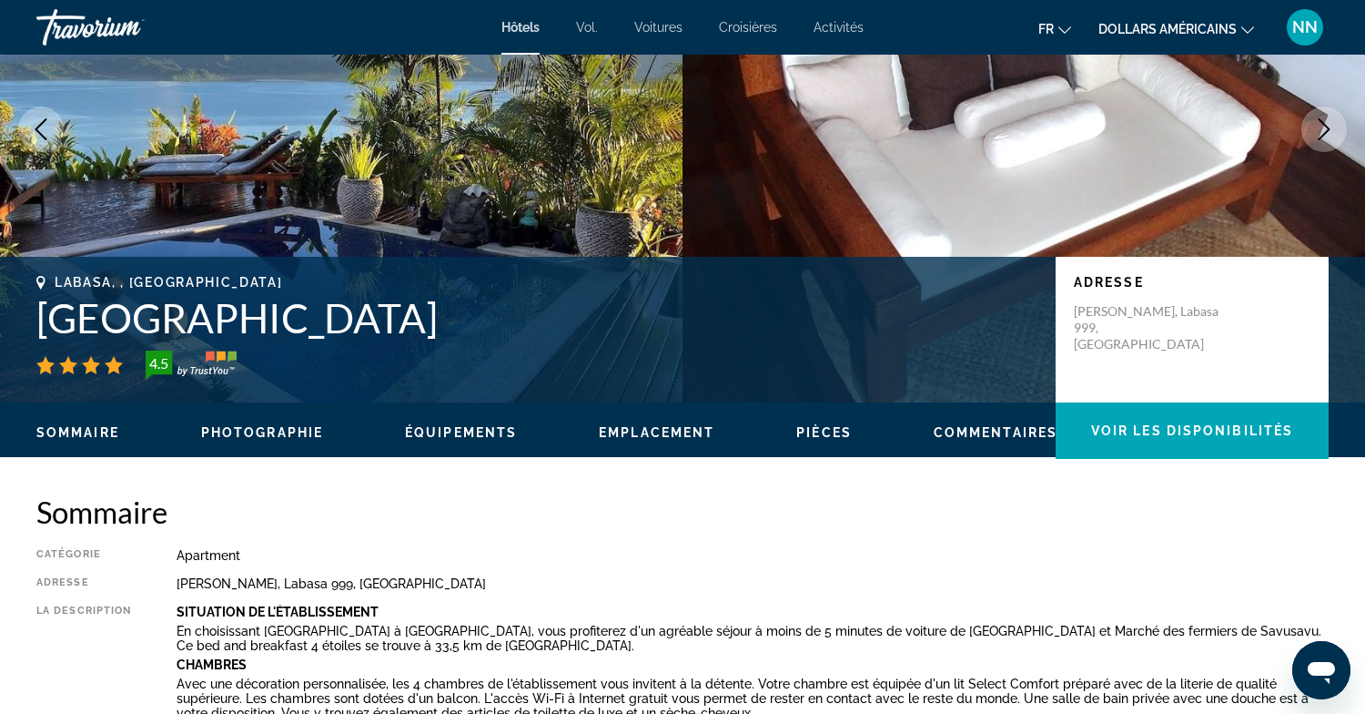
drag, startPoint x: 451, startPoint y: 315, endPoint x: 43, endPoint y: 280, distance: 410.1
click at [41, 278] on div "[GEOGRAPHIC_DATA], , [GEOGRAPHIC_DATA] [GEOGRAPHIC_DATA] 4.5" at bounding box center [536, 327] width 1001 height 105
copy div "[GEOGRAPHIC_DATA], , [GEOGRAPHIC_DATA] [GEOGRAPHIC_DATA]"
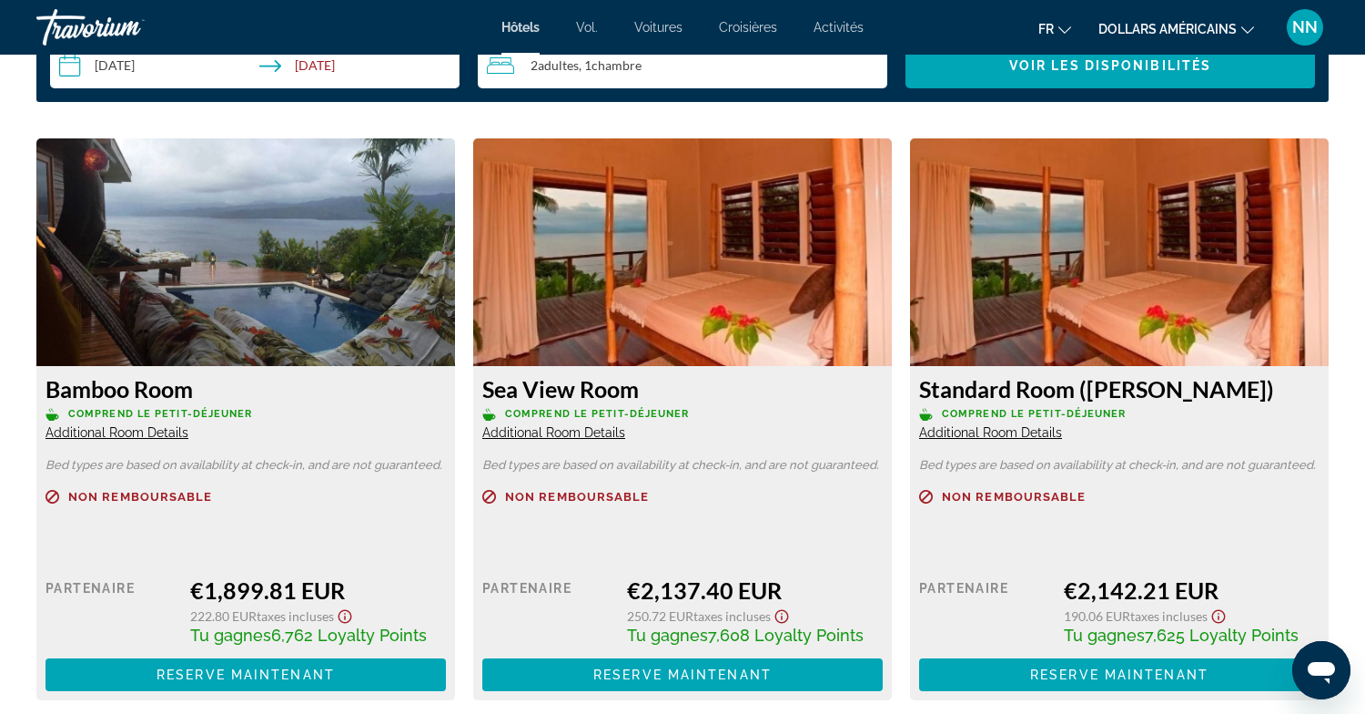
scroll to position [2431, 0]
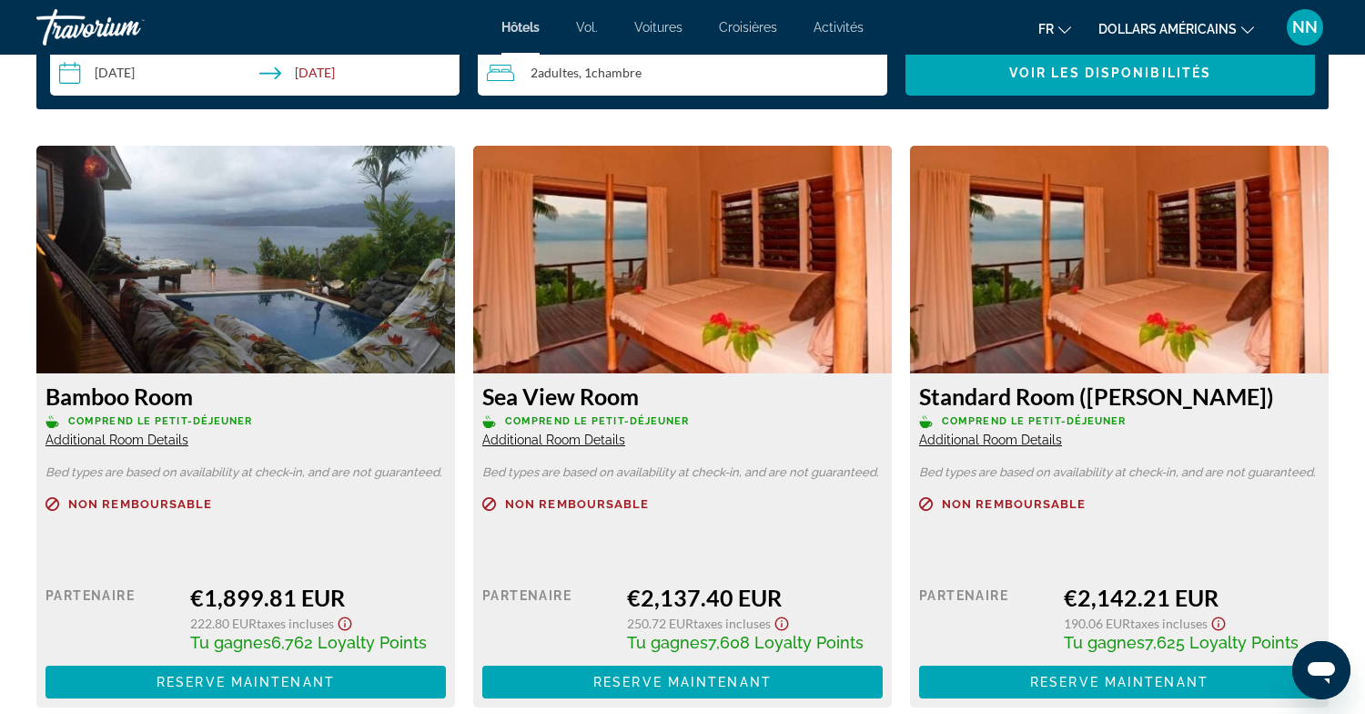
click at [140, 446] on span "Additional Room Details" at bounding box center [117, 439] width 143 height 15
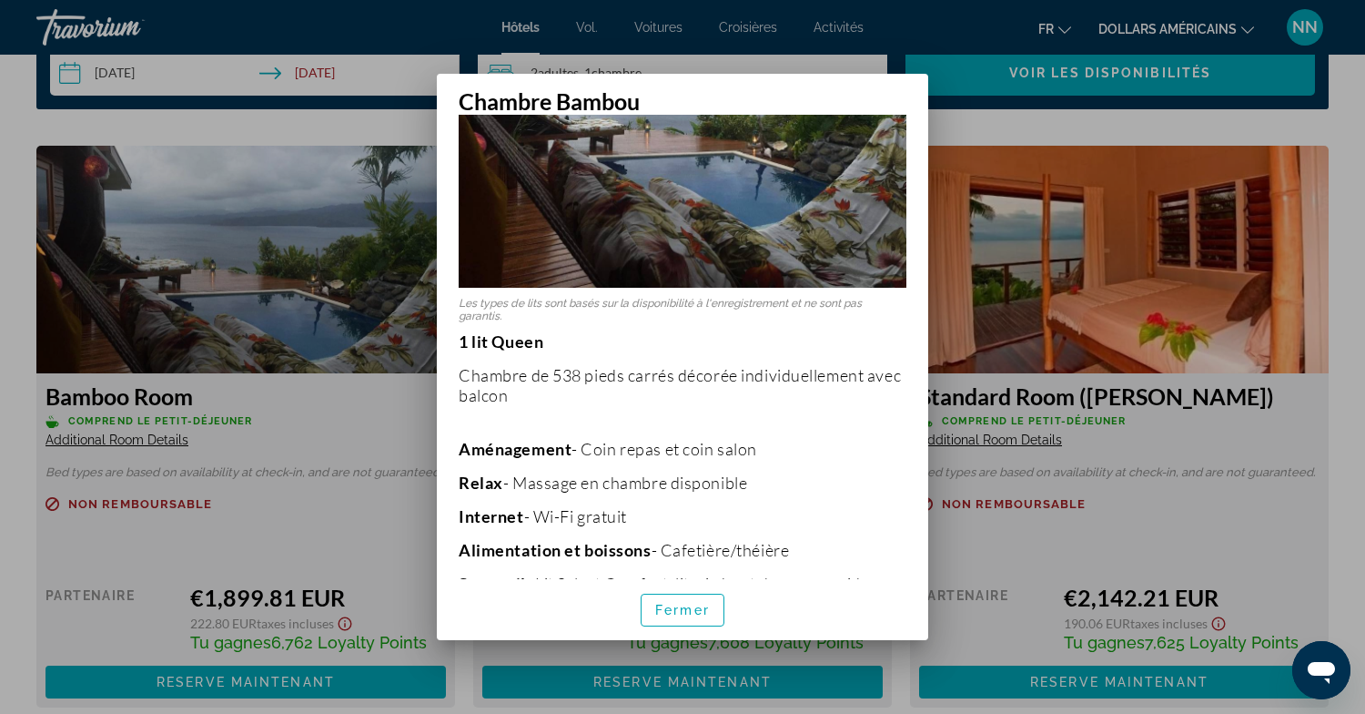
scroll to position [187, 0]
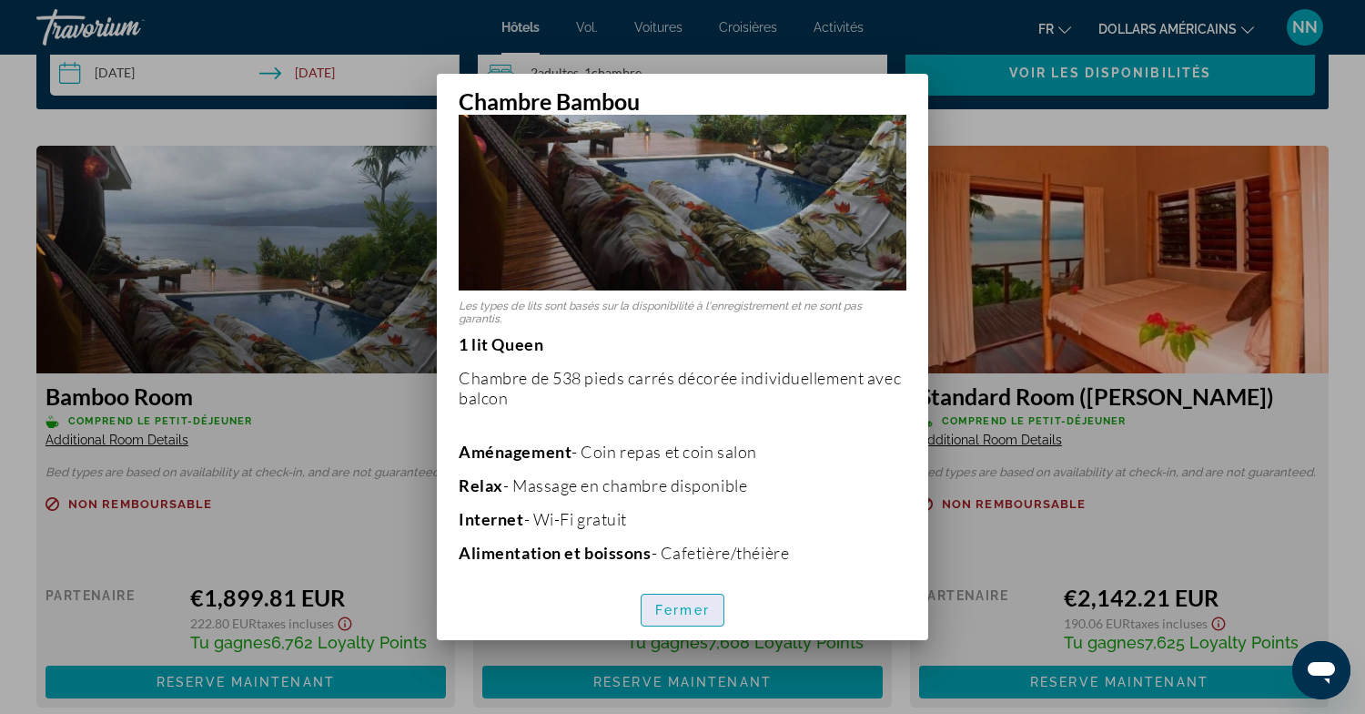
click at [679, 609] on font "Fermer" at bounding box center [682, 609] width 55 height 15
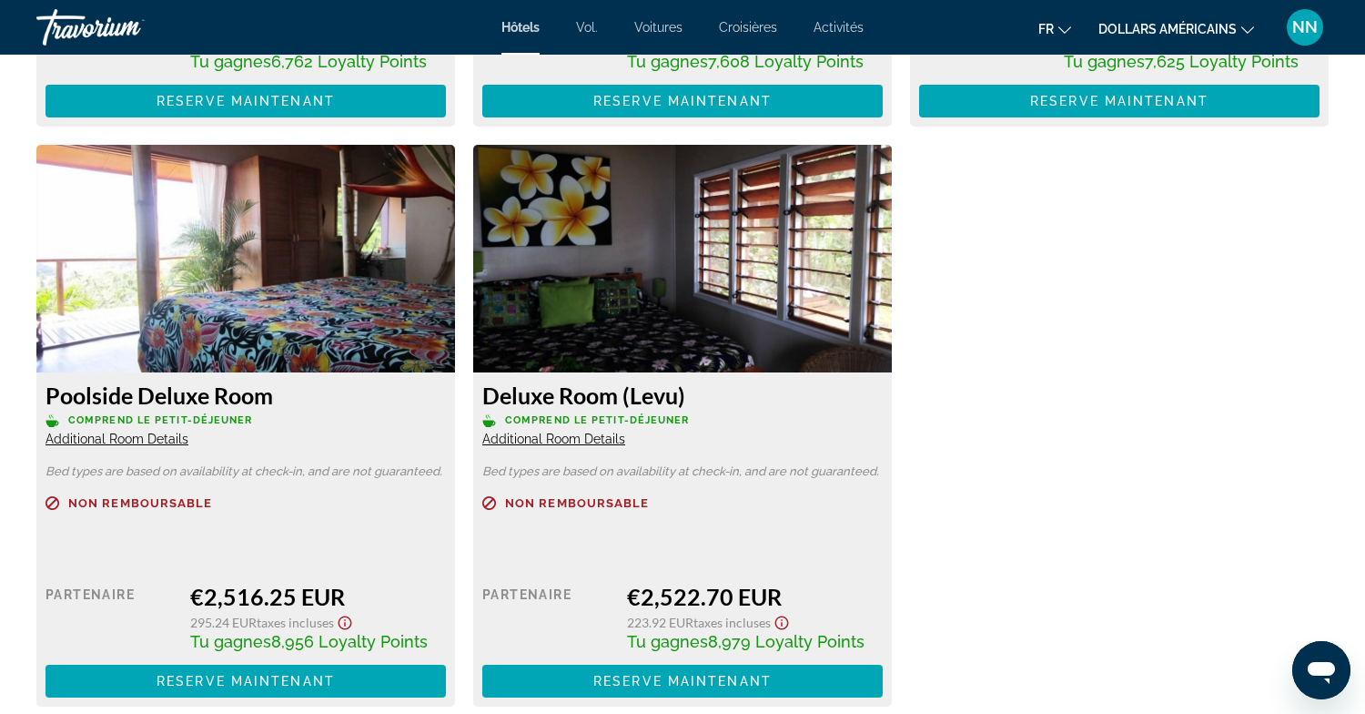
scroll to position [3016, 0]
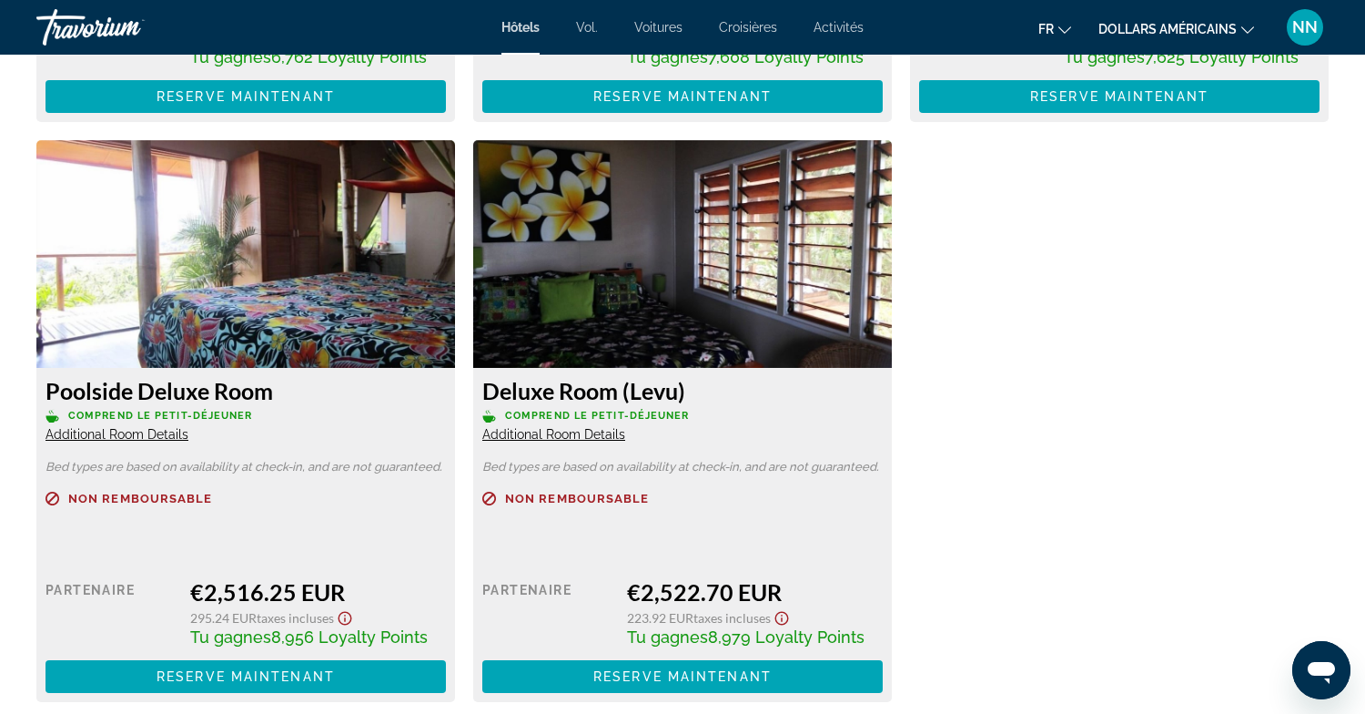
click at [572, 431] on span "Additional Room Details" at bounding box center [553, 434] width 143 height 15
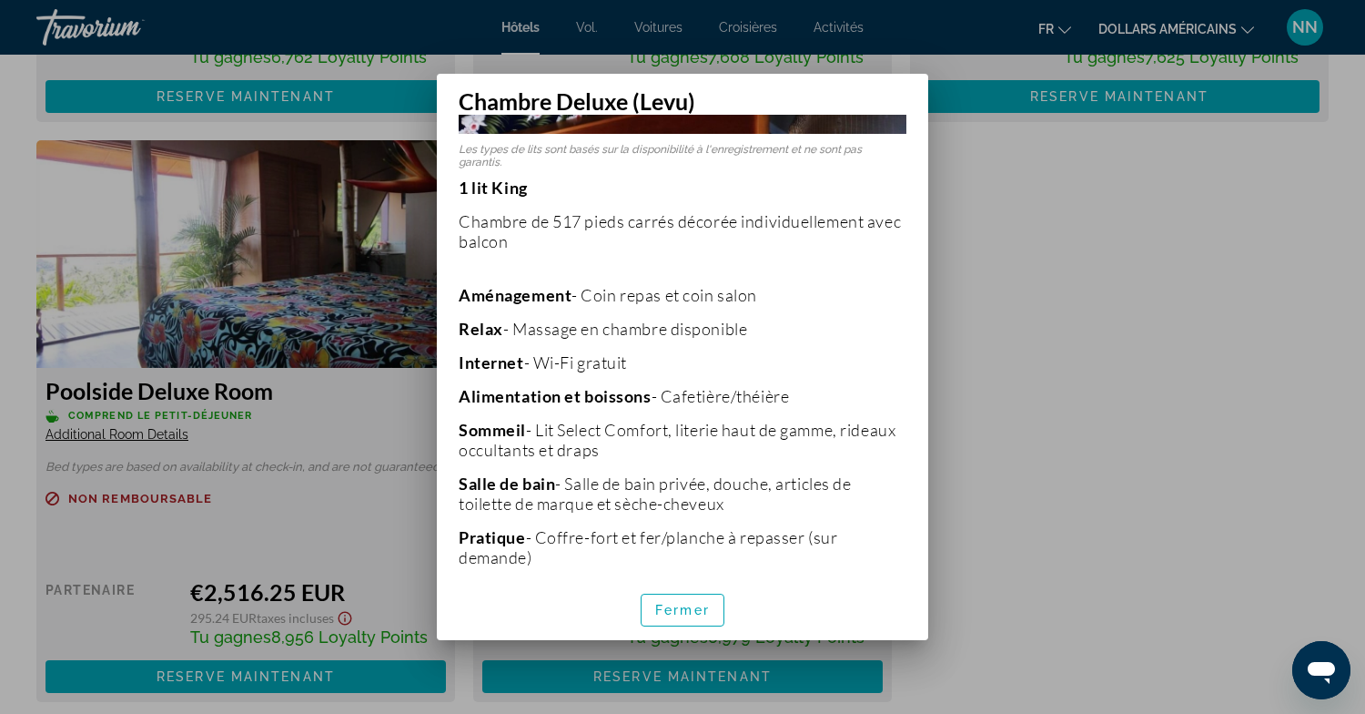
scroll to position [339, 0]
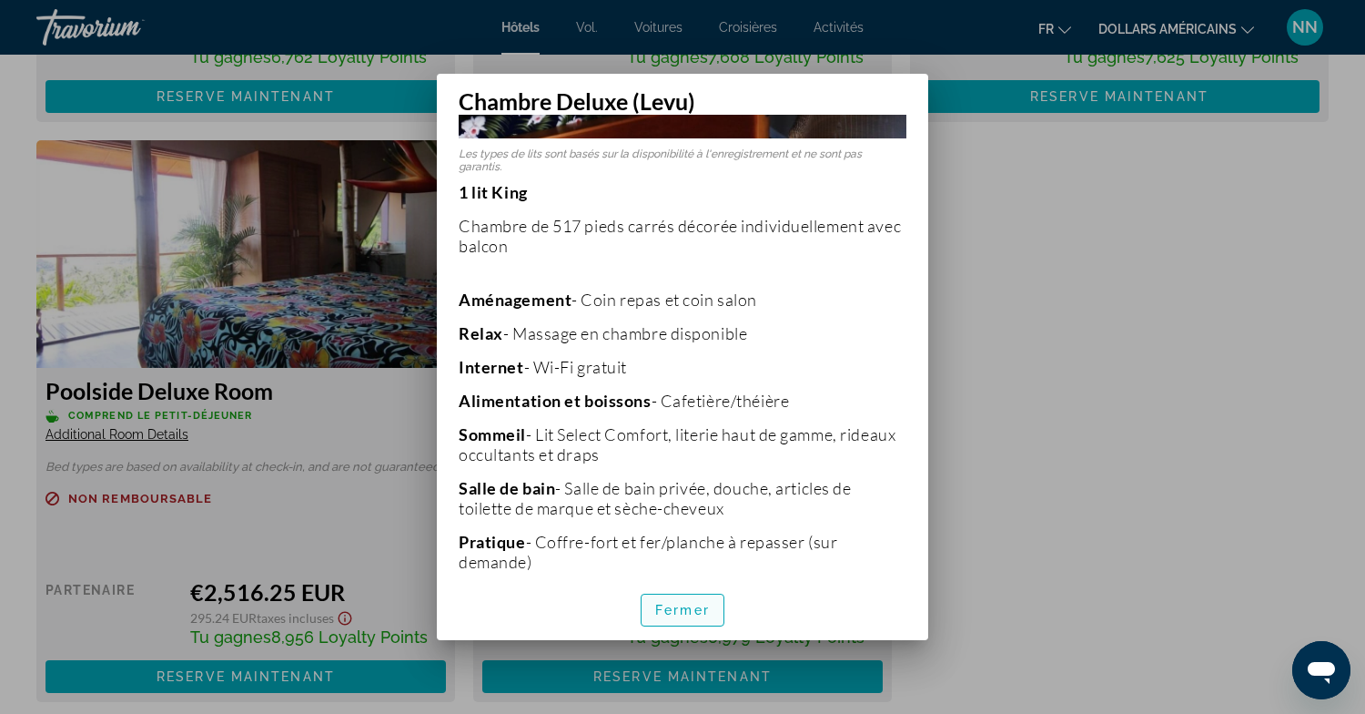
click at [662, 604] on font "Fermer" at bounding box center [682, 609] width 55 height 15
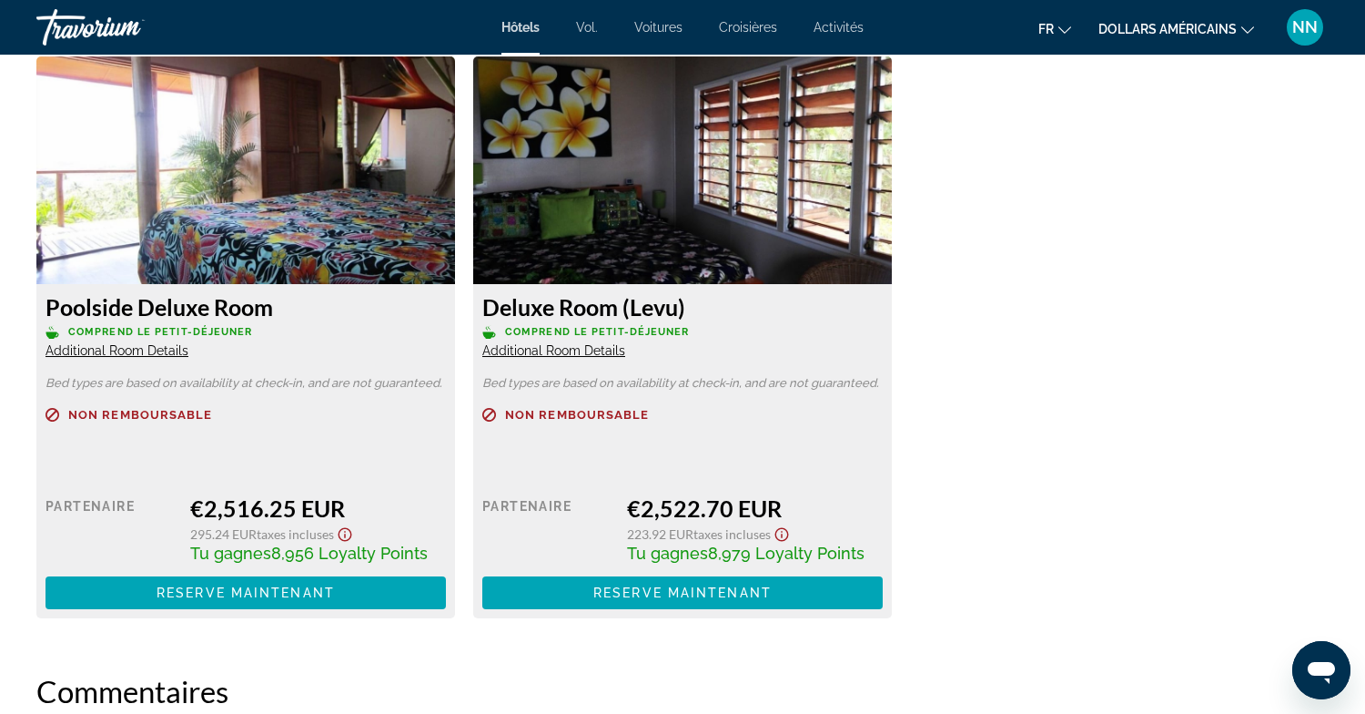
scroll to position [3103, 0]
